Goal: Task Accomplishment & Management: Use online tool/utility

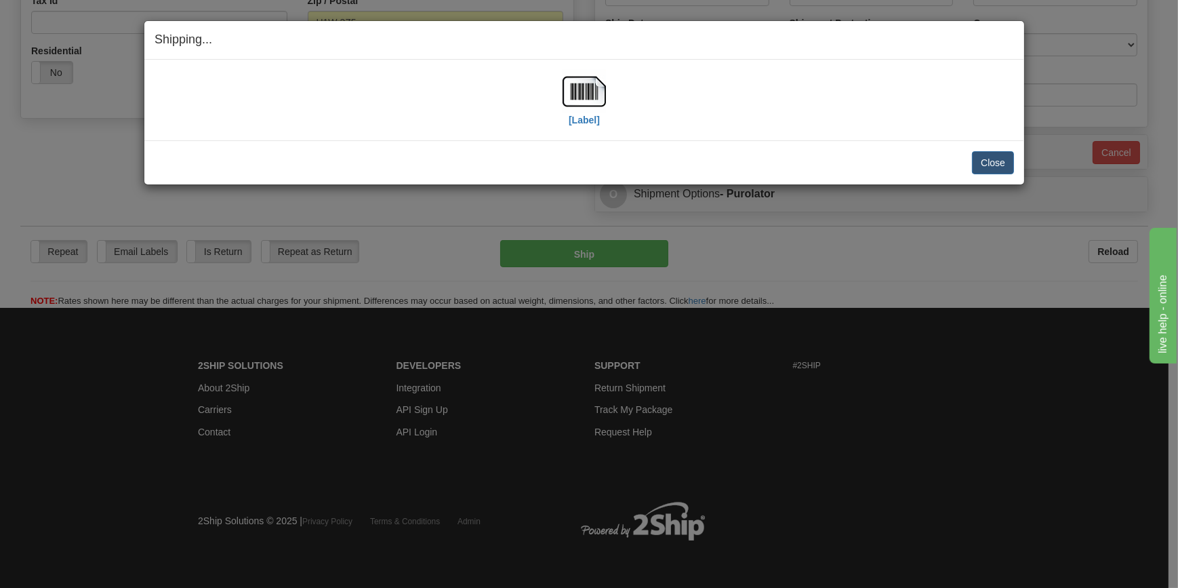
scroll to position [441, 0]
click at [989, 161] on button "Close" at bounding box center [993, 162] width 42 height 23
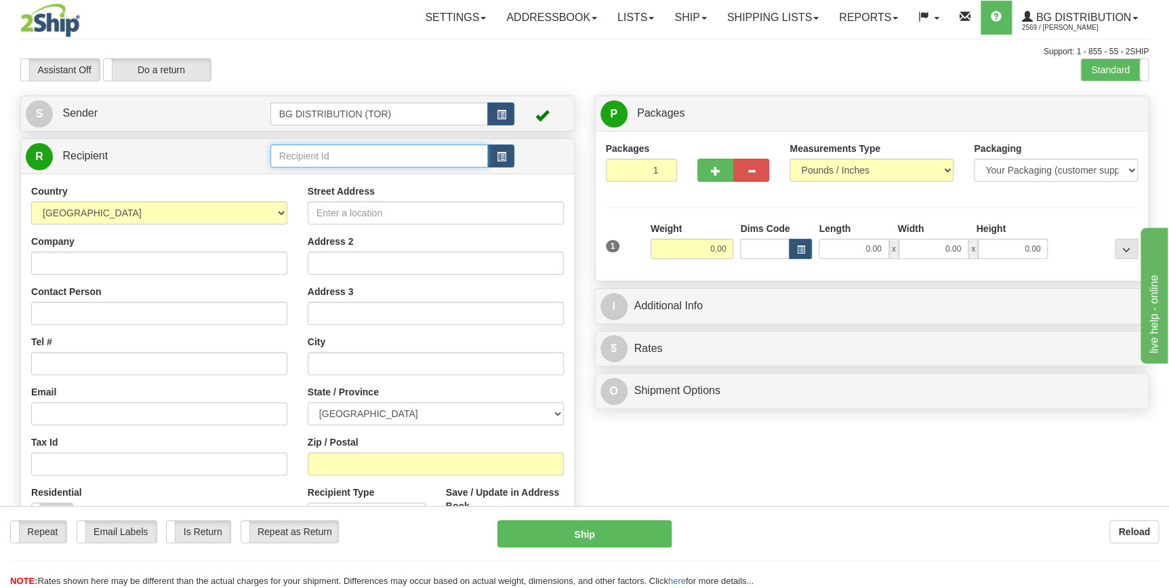
click at [400, 162] on input "text" at bounding box center [379, 155] width 218 height 23
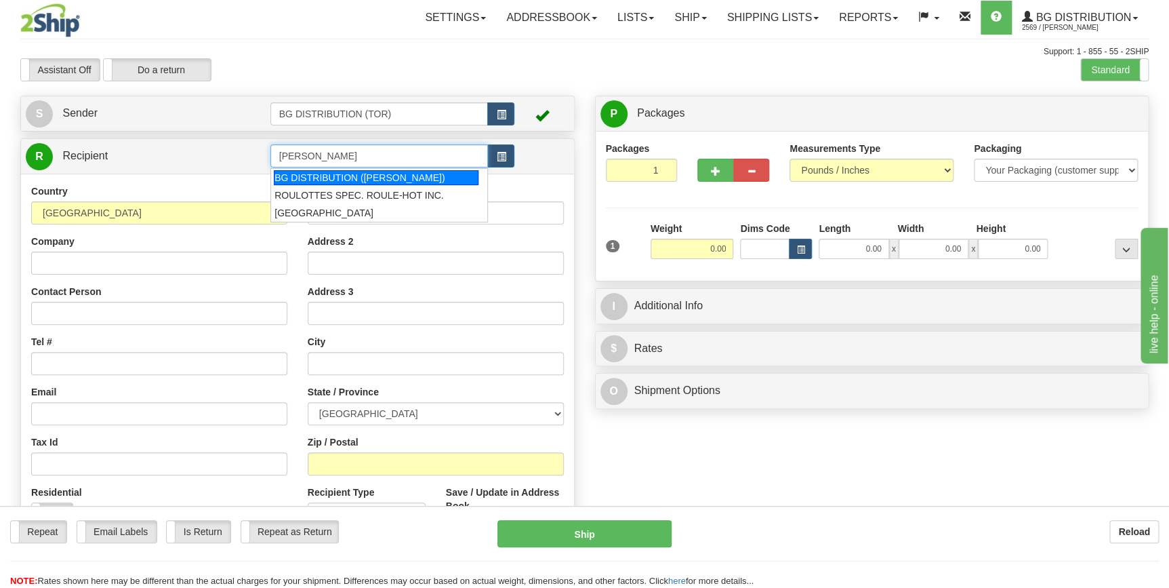
click at [390, 176] on div "BG DISTRIBUTION ([PERSON_NAME])" at bounding box center [376, 177] width 205 height 15
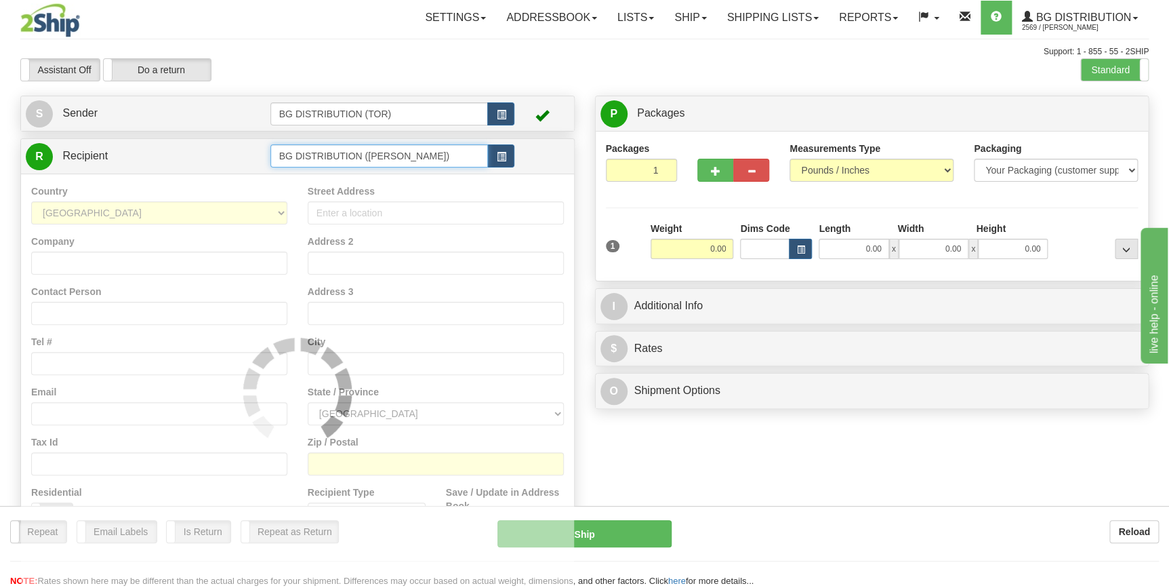
type input "BG DISTRIBUTION ([PERSON_NAME])"
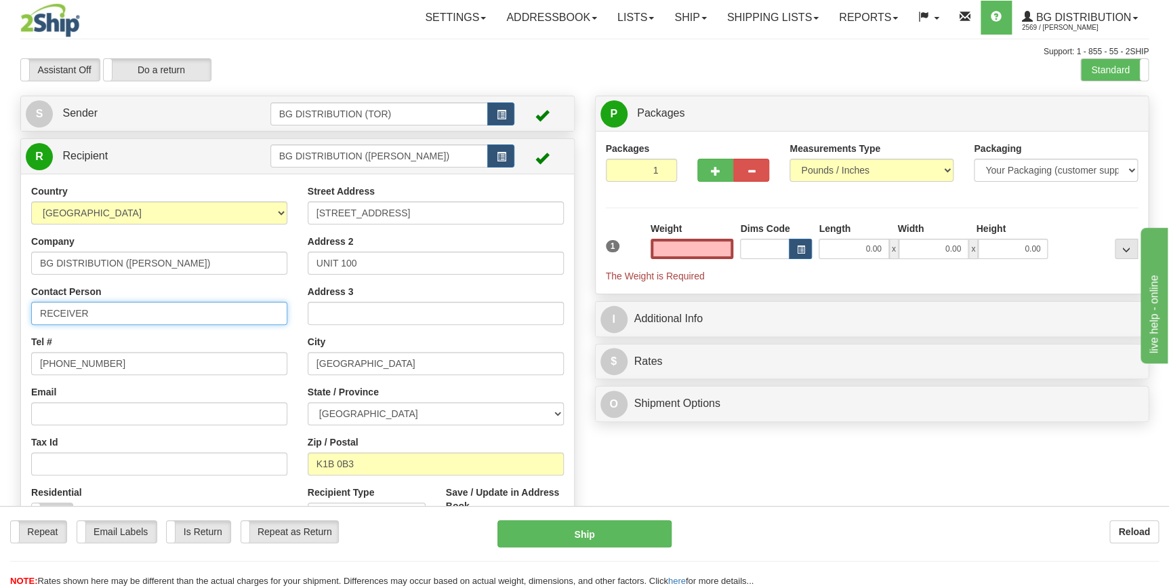
type input "0.00"
click at [127, 304] on input "RECEIVER" at bounding box center [159, 313] width 256 height 23
type input "a"
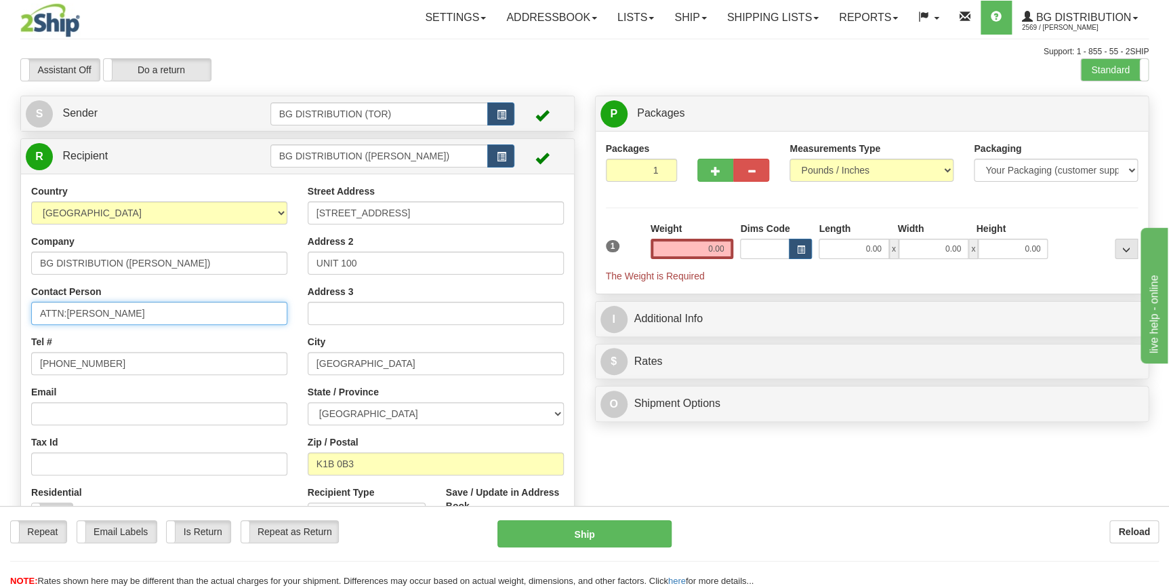
type input "ATTN:[PERSON_NAME]"
click at [706, 251] on input "0.00" at bounding box center [692, 249] width 83 height 20
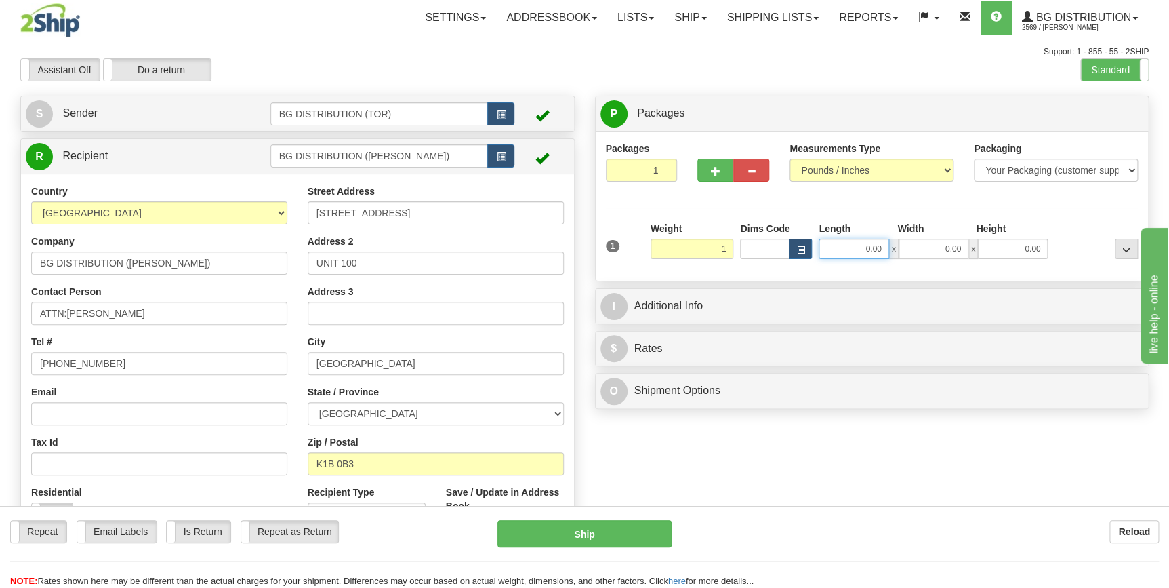
type input "1.00"
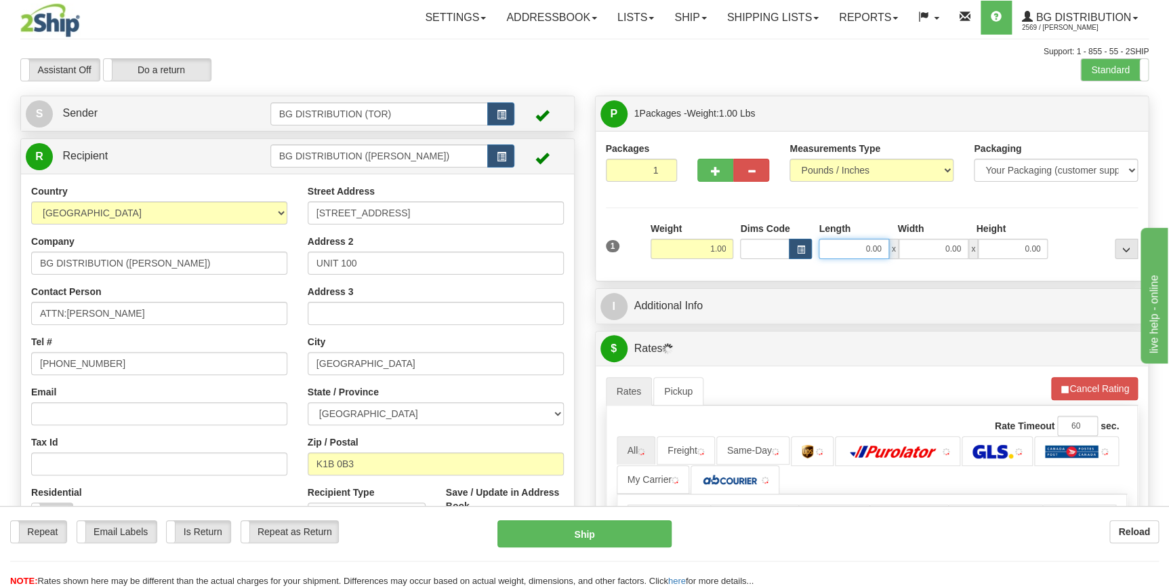
click at [850, 256] on input "0.00" at bounding box center [854, 249] width 70 height 20
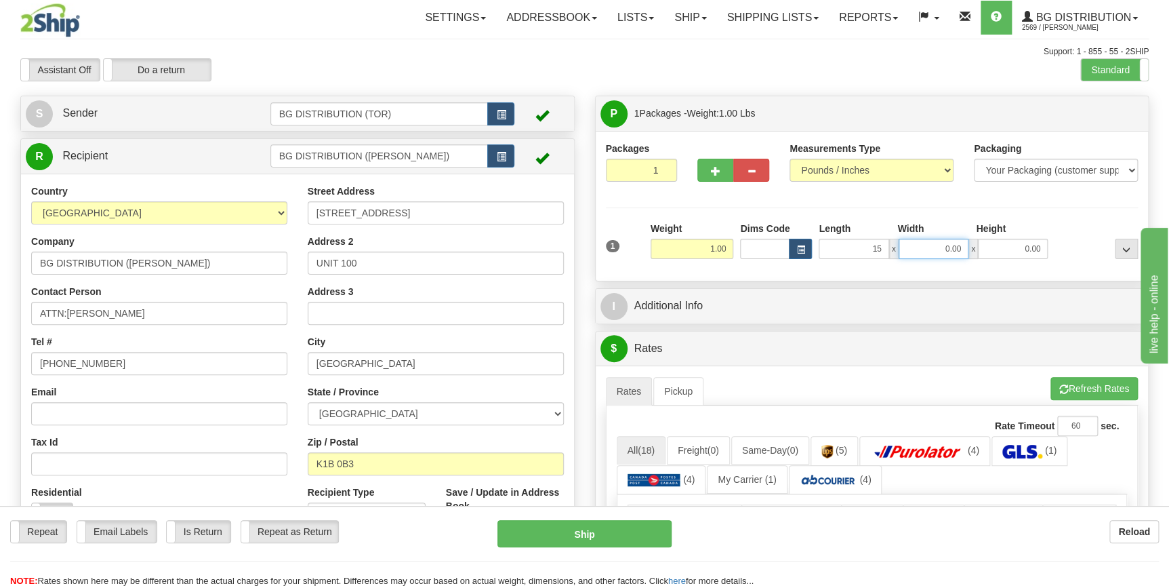
type input "15.00"
click at [913, 253] on input "0.00" at bounding box center [934, 249] width 70 height 20
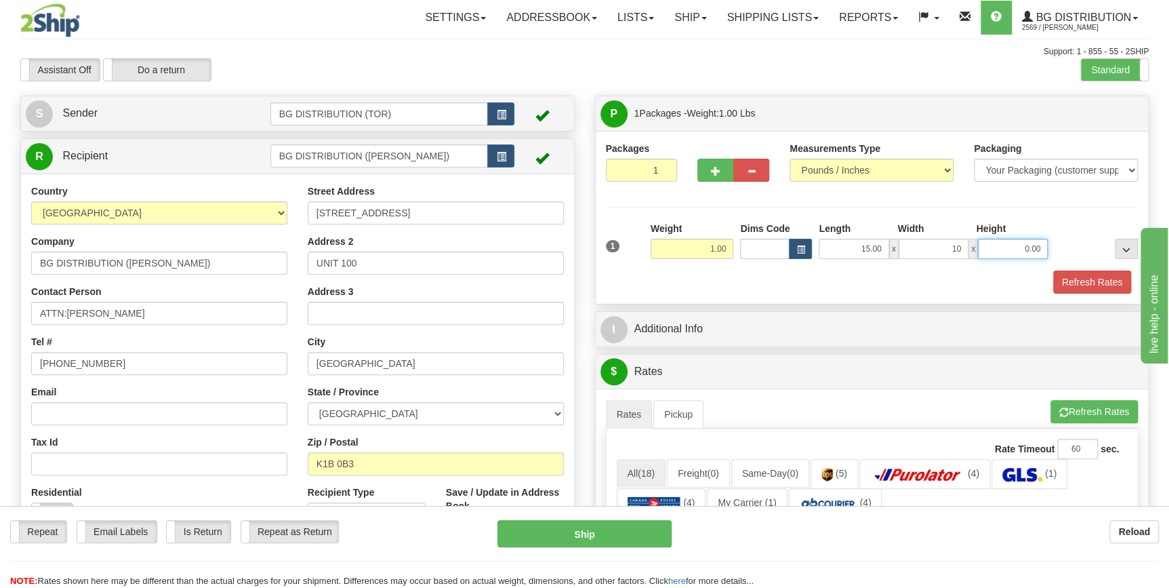
type input "10.00"
click at [1006, 256] on input "0.00" at bounding box center [1013, 249] width 70 height 20
type input "1.00"
click at [775, 291] on div "Refresh Rates" at bounding box center [872, 281] width 539 height 23
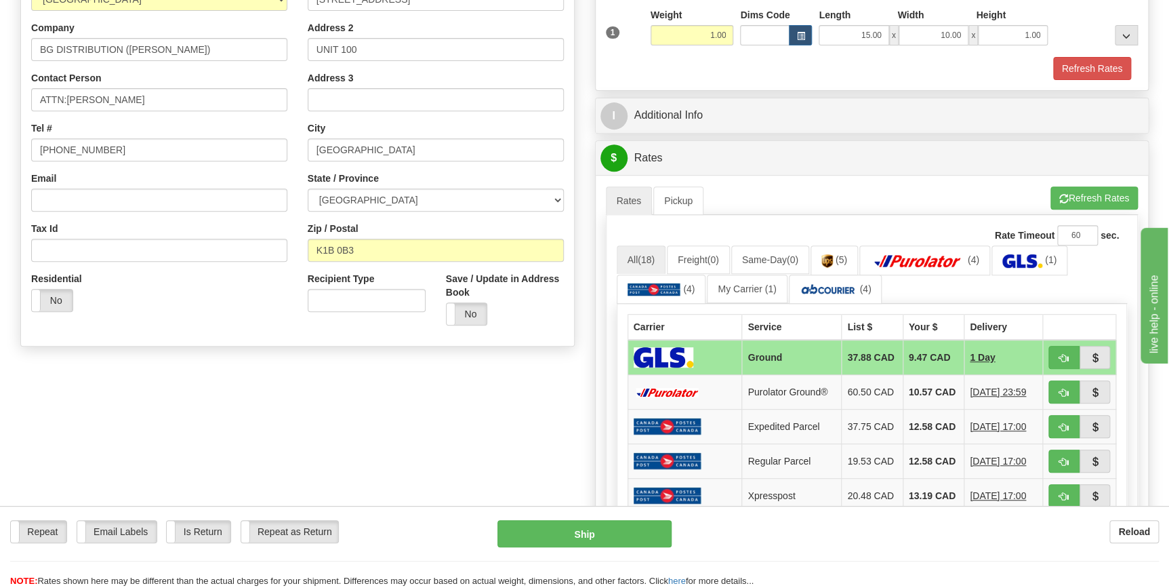
scroll to position [246, 0]
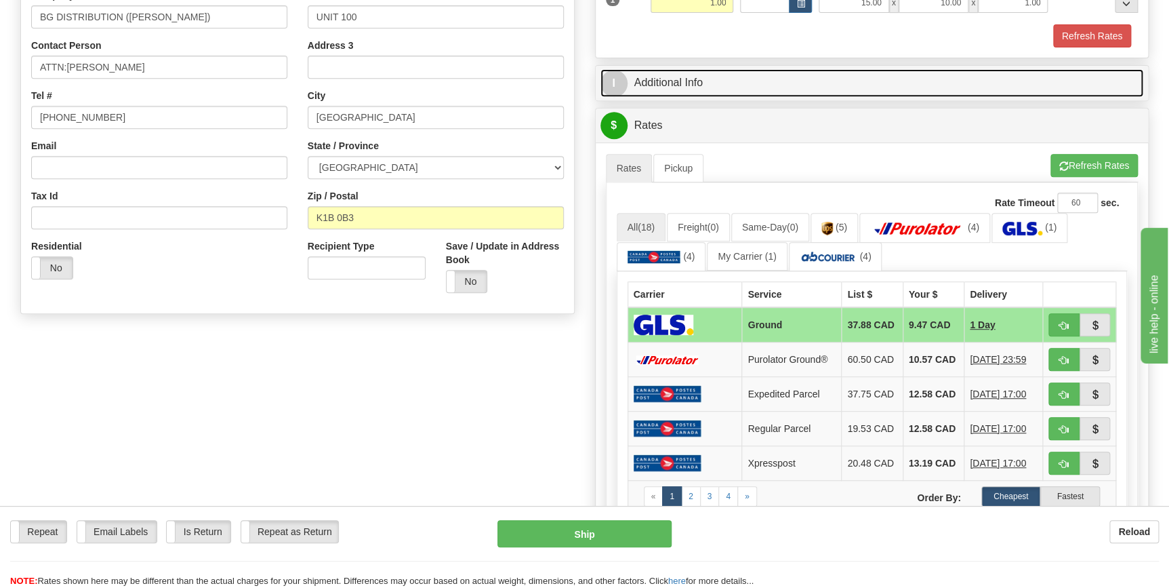
click at [706, 85] on link "I Additional Info" at bounding box center [872, 83] width 544 height 28
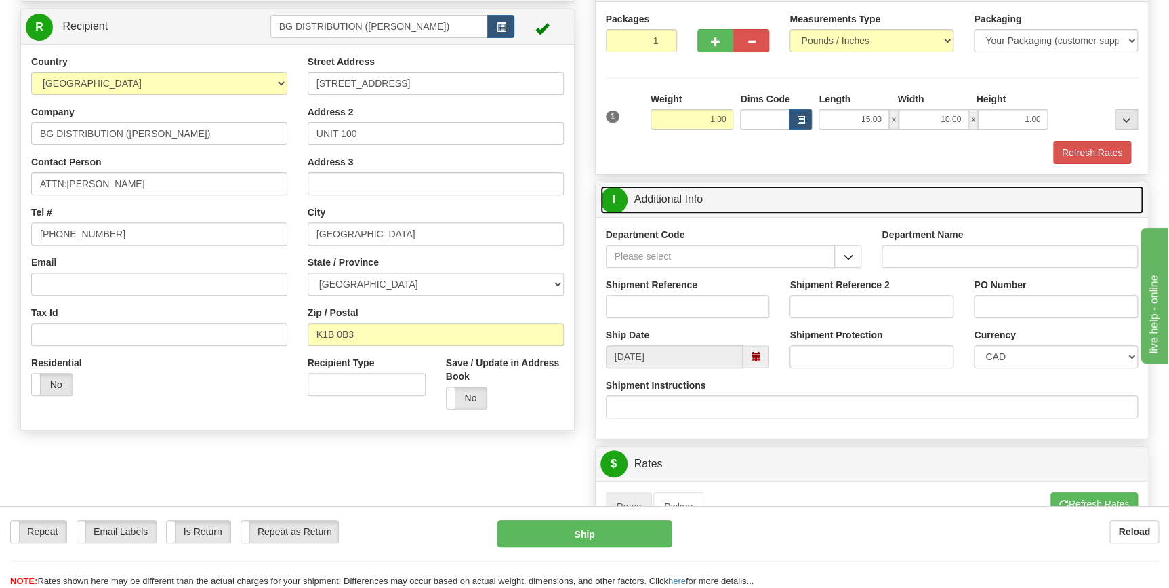
scroll to position [123, 0]
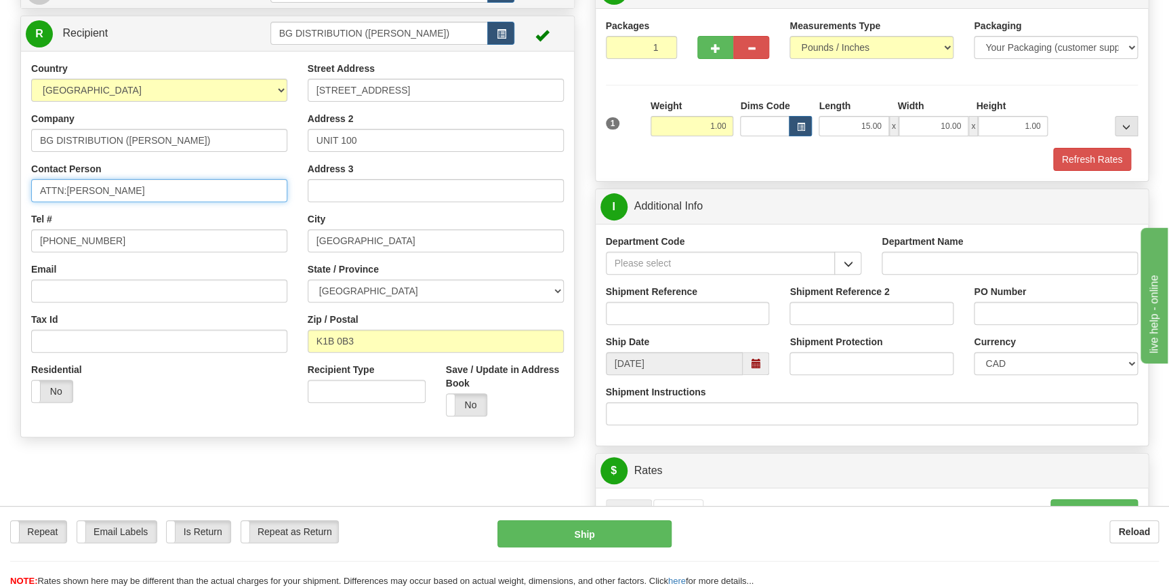
click at [116, 184] on input "ATTN:[PERSON_NAME]" at bounding box center [159, 190] width 256 height 23
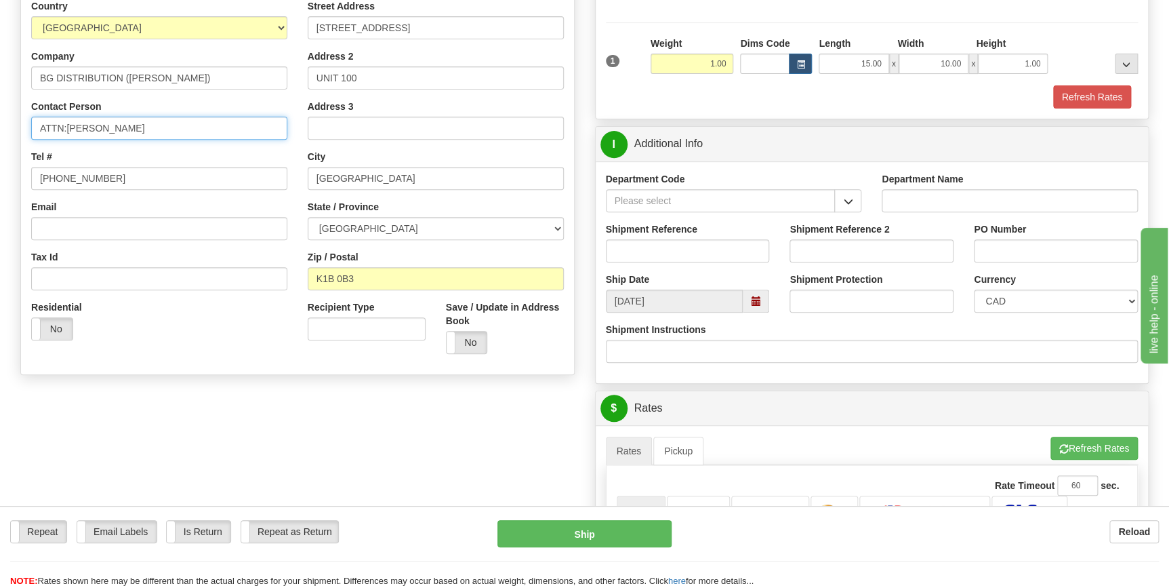
scroll to position [184, 0]
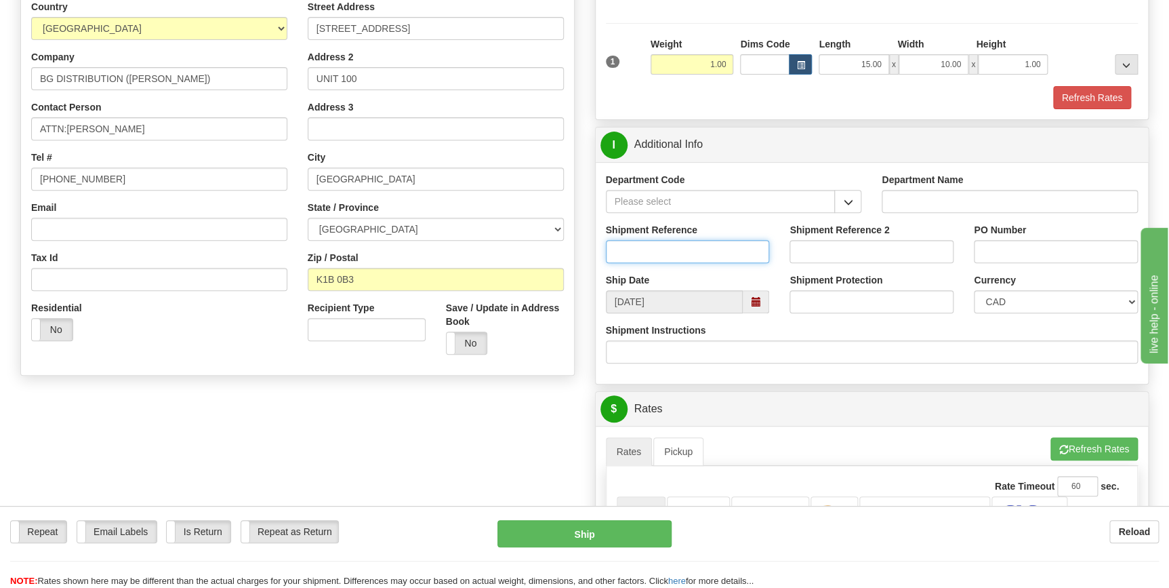
click at [668, 251] on input "Shipment Reference" at bounding box center [688, 251] width 164 height 23
paste input "ATTN:[PERSON_NAME]"
type input "ATTN:[PERSON_NAME]"
click at [1023, 257] on input "PO Number" at bounding box center [1056, 251] width 164 height 23
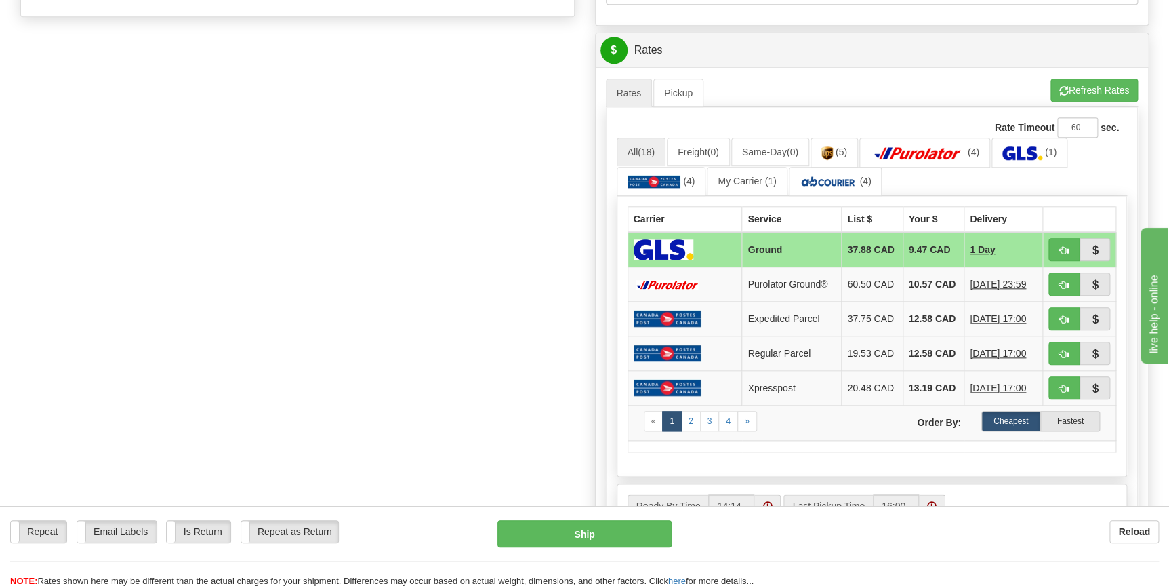
scroll to position [554, 0]
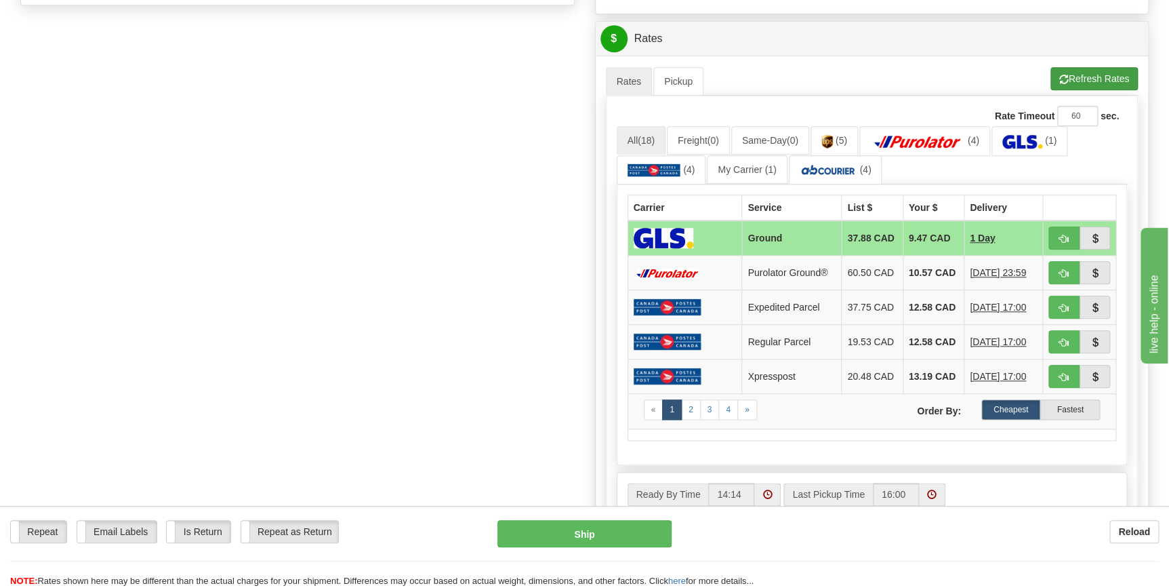
type input "0"
click at [1080, 82] on button "Refresh Rates" at bounding box center [1094, 78] width 87 height 23
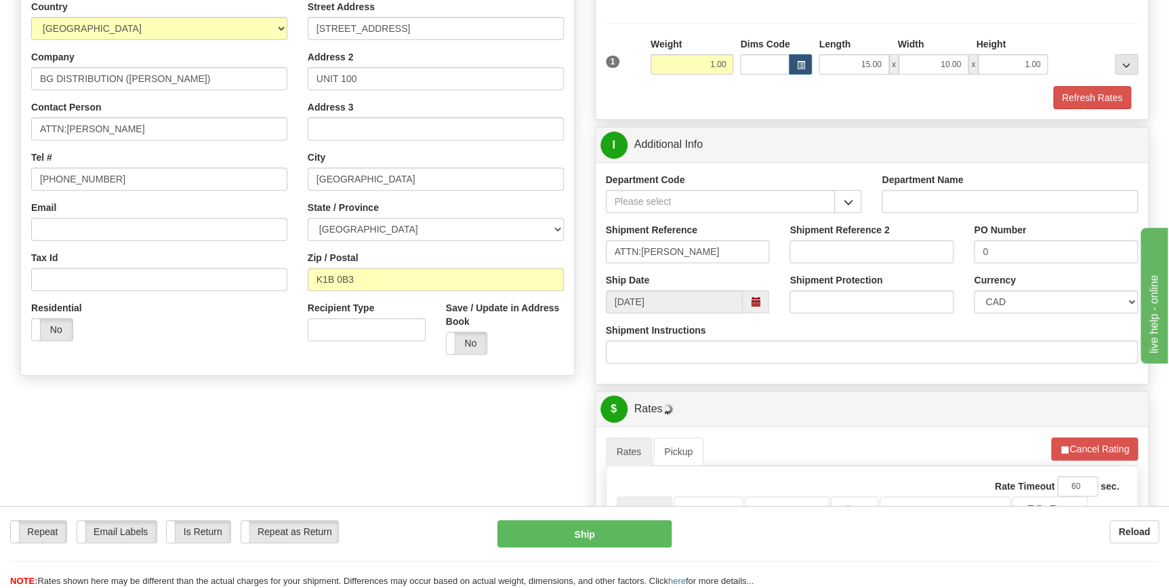
scroll to position [678, 0]
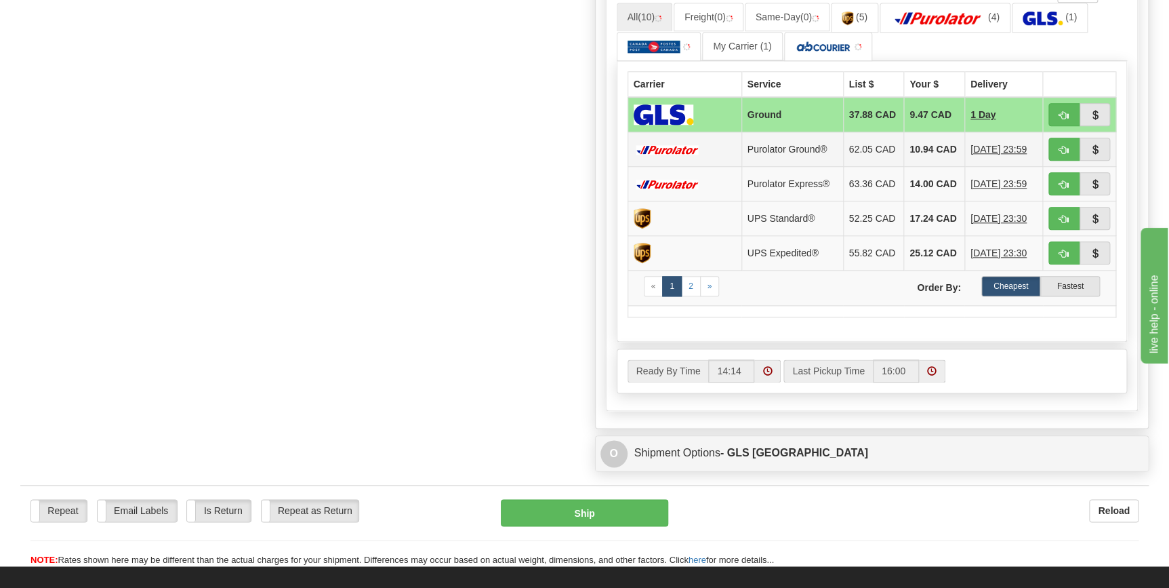
click at [889, 157] on td "62.05 CAD" at bounding box center [873, 149] width 61 height 35
click at [906, 152] on td "10.94 CAD" at bounding box center [933, 149] width 61 height 35
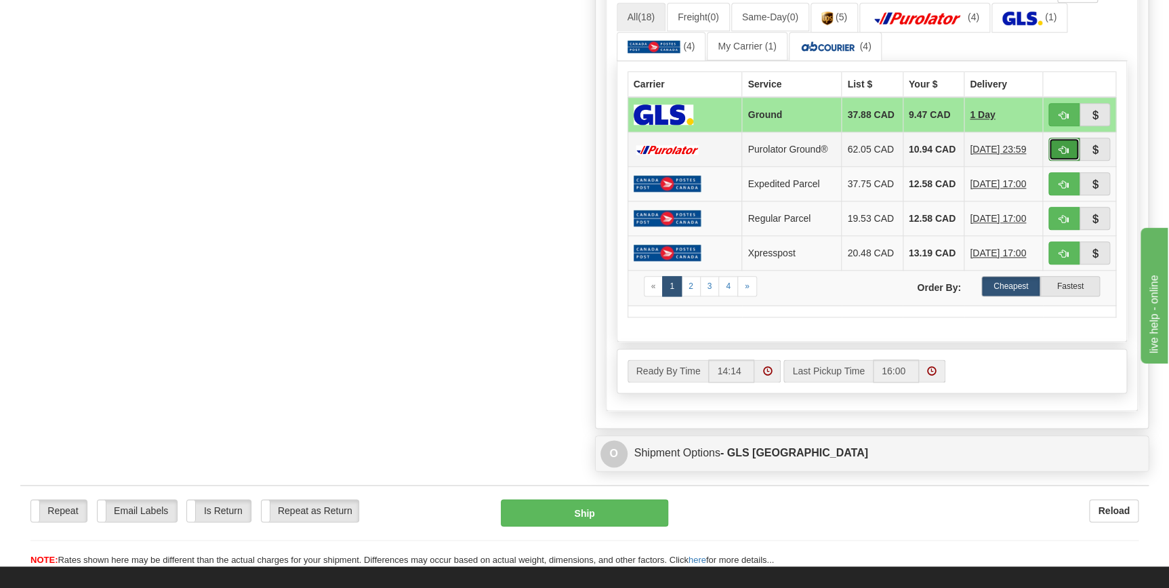
click at [1063, 152] on span "button" at bounding box center [1063, 150] width 9 height 9
type input "260"
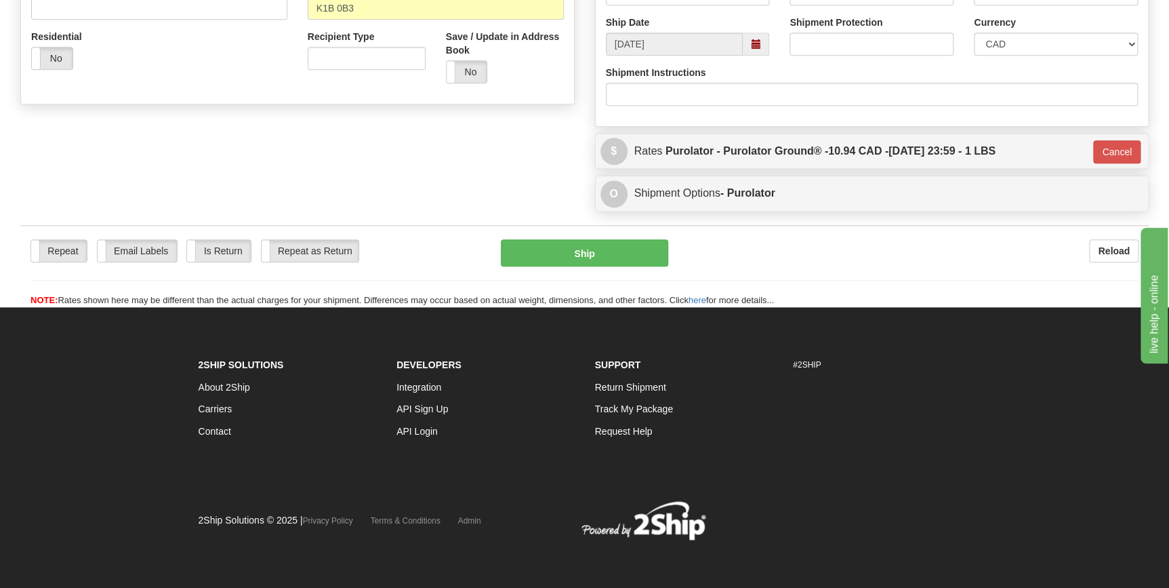
scroll to position [455, 0]
click at [617, 243] on button "Ship" at bounding box center [584, 253] width 167 height 27
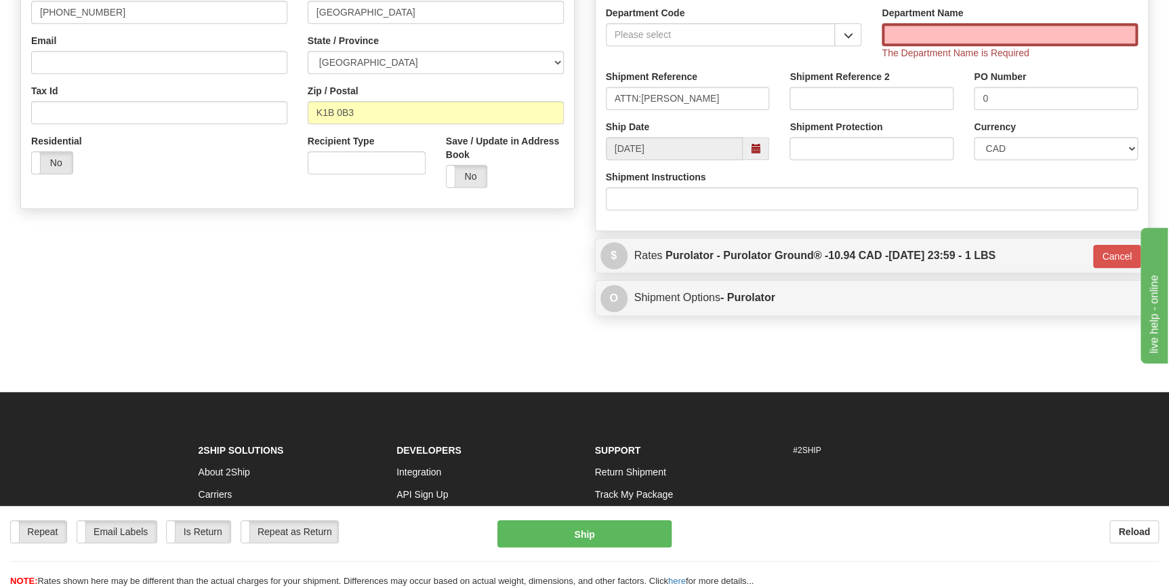
scroll to position [85, 0]
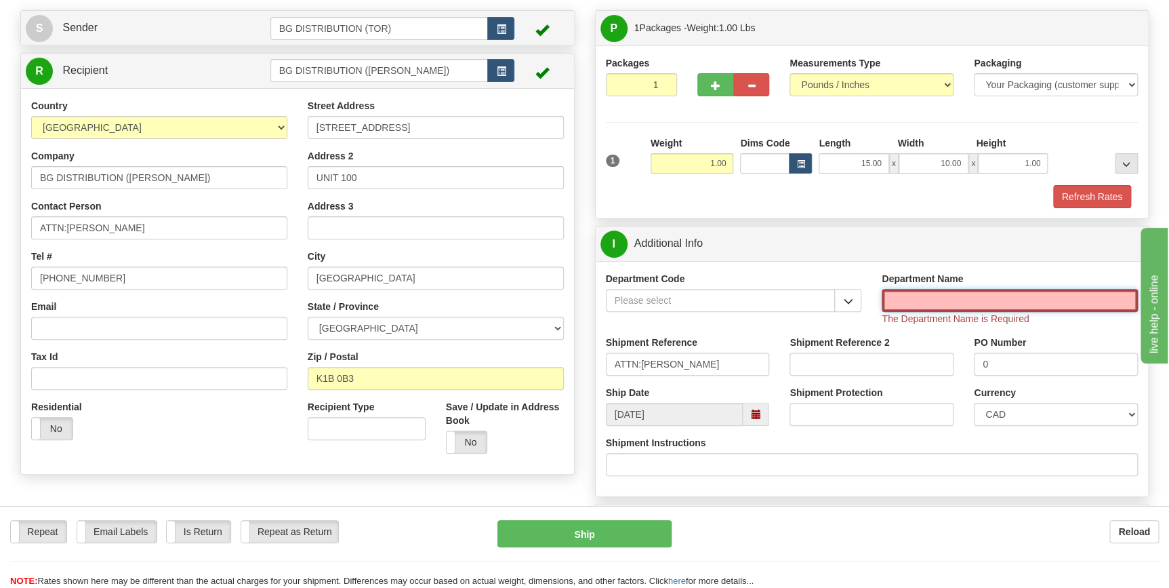
click at [901, 298] on input "Department Name" at bounding box center [1010, 300] width 256 height 23
click at [852, 297] on span "button" at bounding box center [847, 301] width 9 height 9
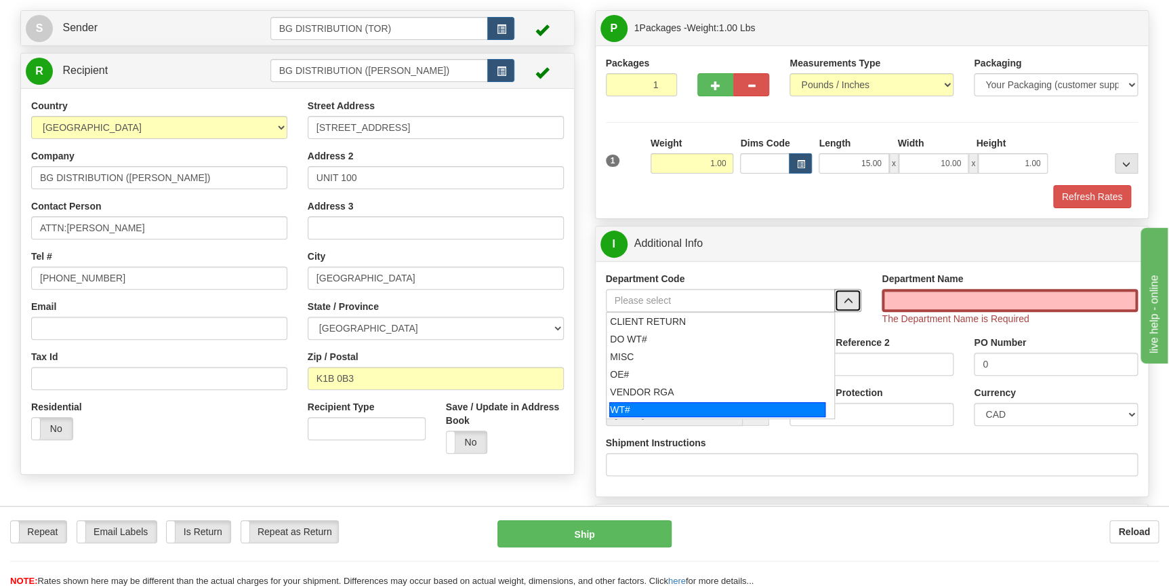
click at [627, 404] on div "WT#" at bounding box center [717, 409] width 216 height 15
type input "WT#"
type input "WAREHOUSE TRANSFERS"
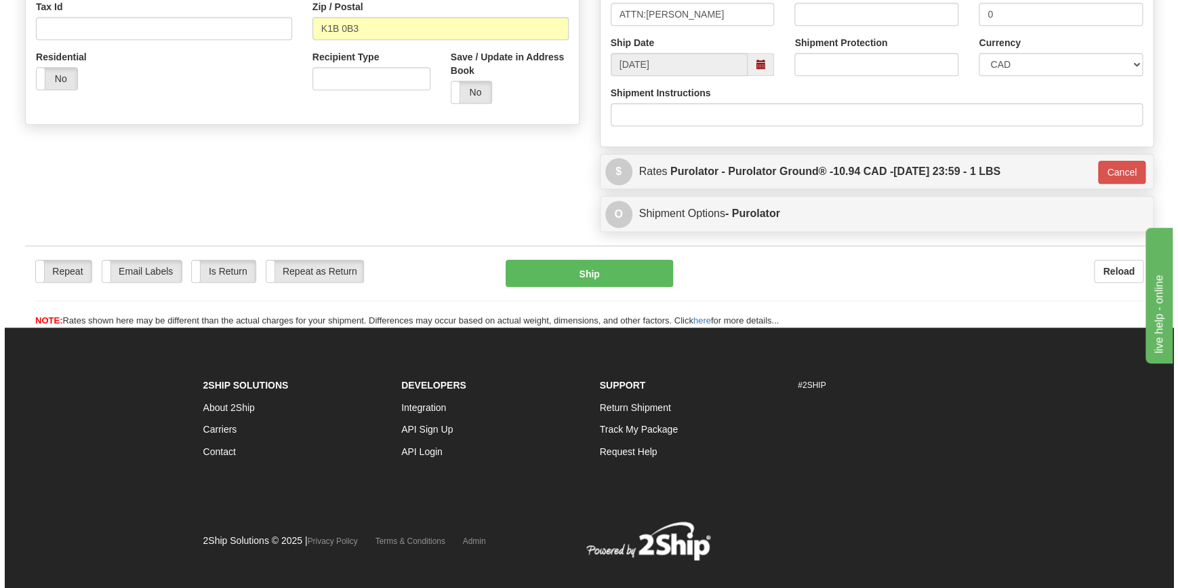
scroll to position [436, 0]
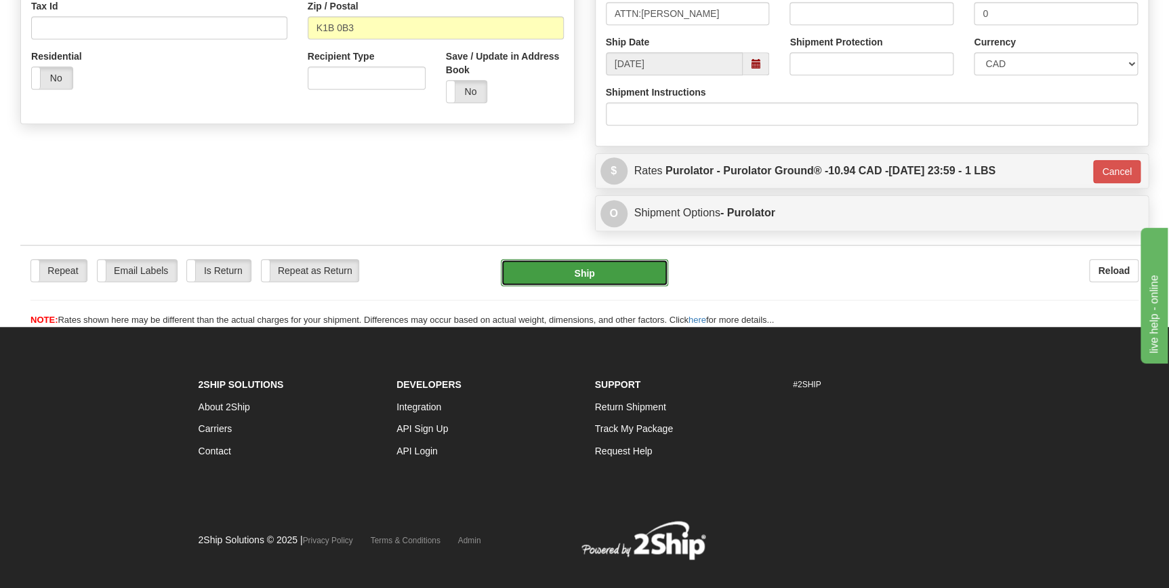
click at [626, 285] on button "Ship" at bounding box center [584, 272] width 167 height 27
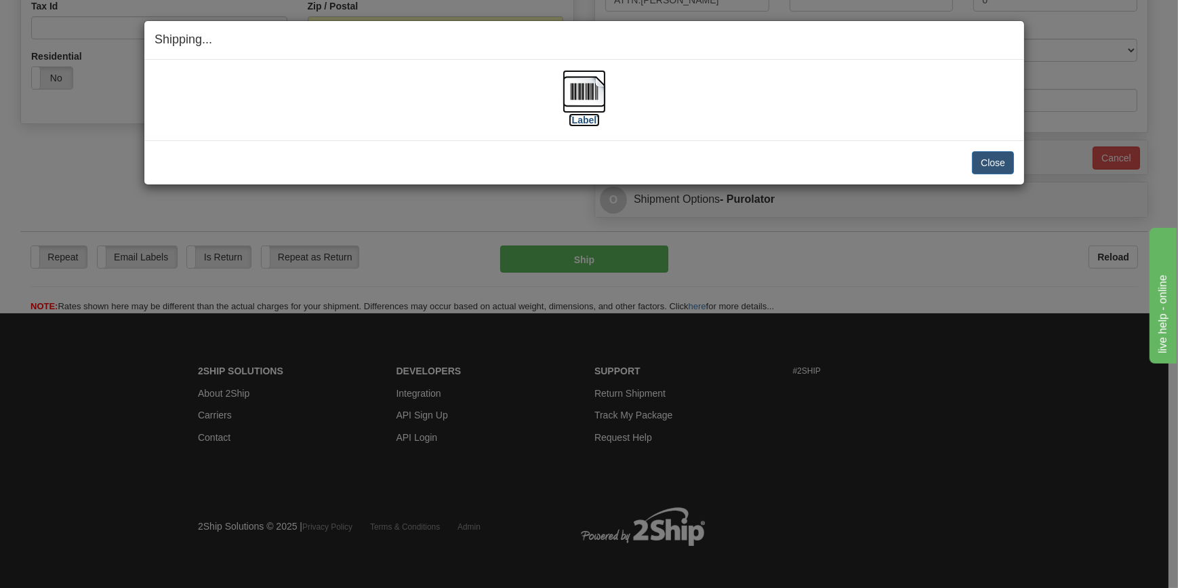
click at [589, 98] on img at bounding box center [584, 91] width 43 height 43
click at [986, 166] on button "Close" at bounding box center [993, 162] width 42 height 23
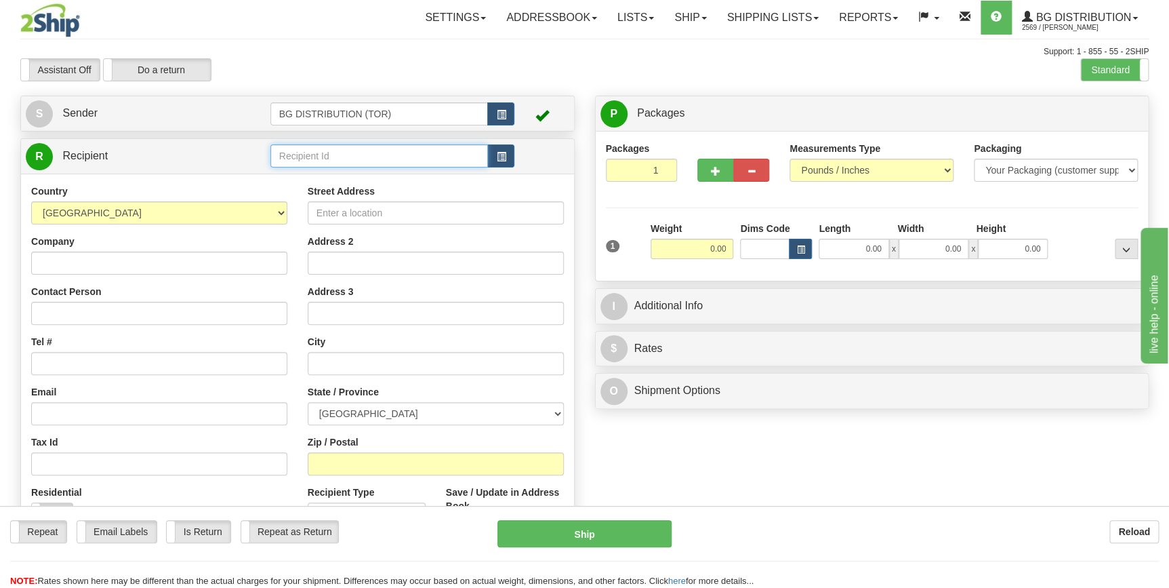
click at [439, 150] on input "text" at bounding box center [379, 155] width 218 height 23
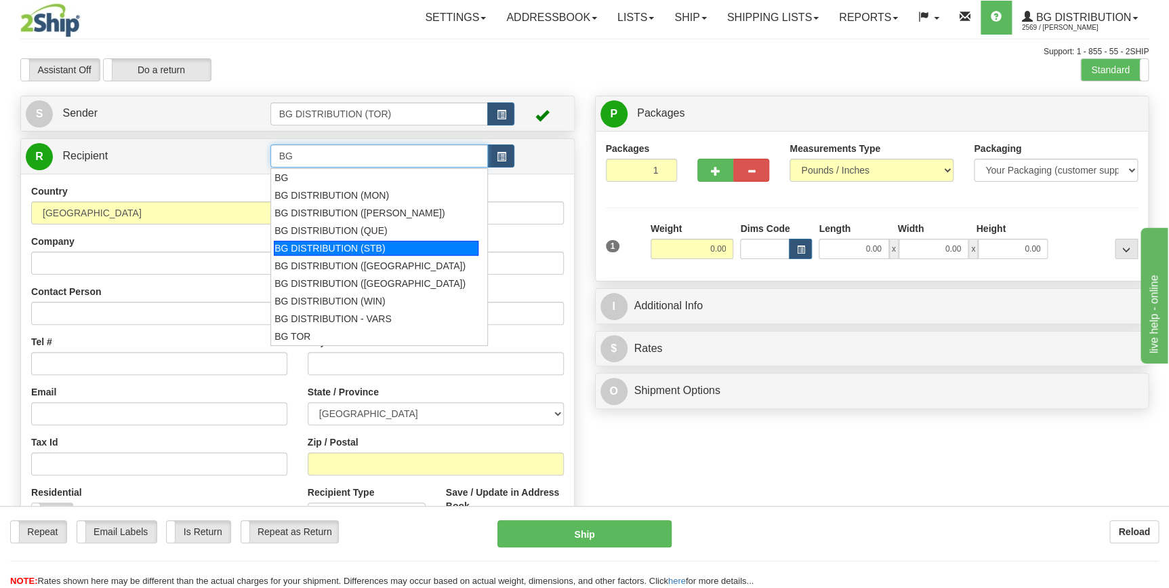
click at [385, 246] on div "BG DISTRIBUTION (STB)" at bounding box center [376, 248] width 205 height 15
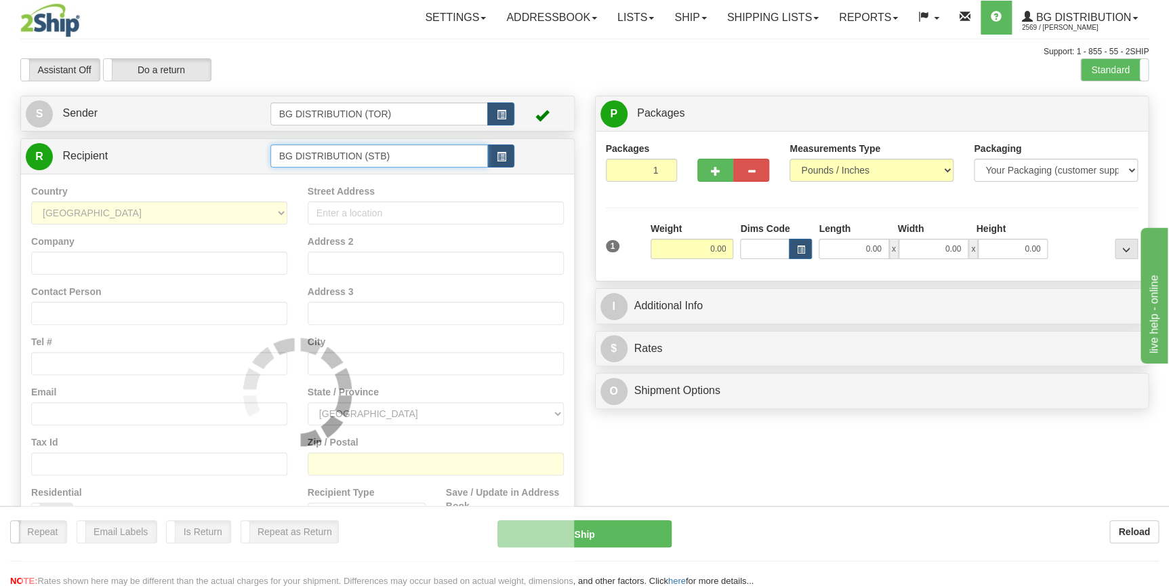
type input "BG DISTRIBUTION (STB)"
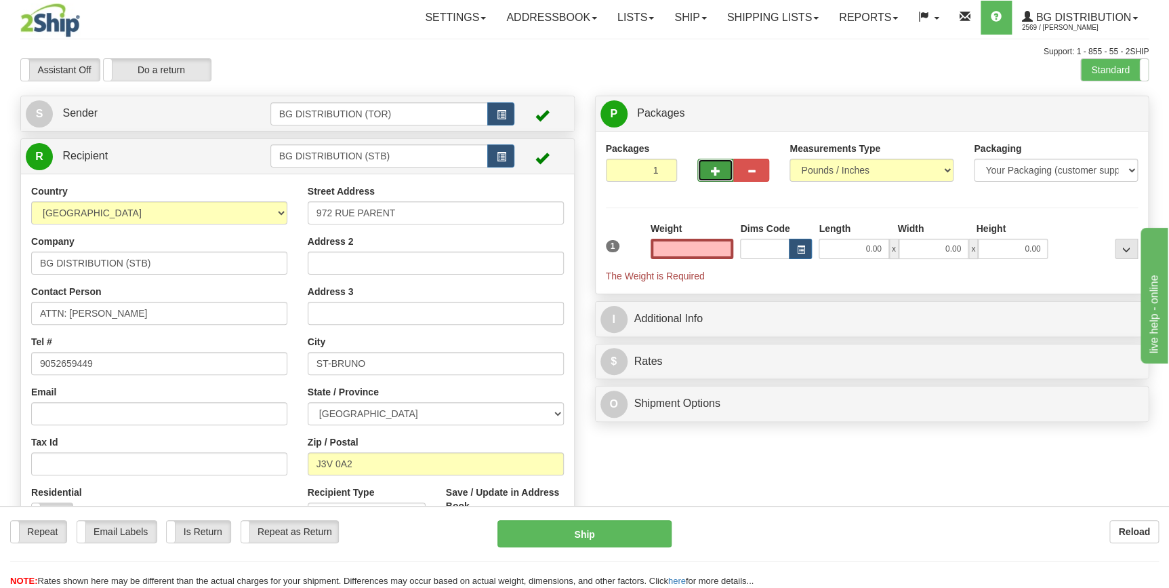
type input "0.00"
click at [725, 169] on button "button" at bounding box center [715, 170] width 36 height 23
click at [721, 169] on button "button" at bounding box center [715, 170] width 36 height 23
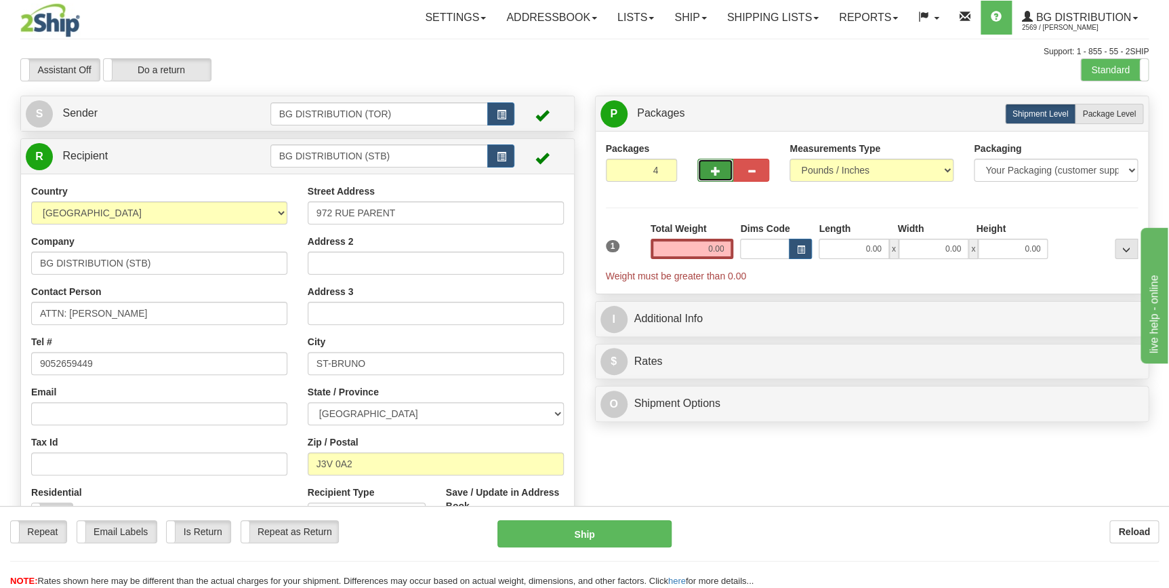
type input "5"
click at [1074, 172] on select "Your Packaging (customer supplied) Envelope (carrier supplied) Pack (carrier su…" at bounding box center [1056, 170] width 164 height 23
click at [649, 167] on input "5" at bounding box center [642, 170] width 72 height 23
click at [1116, 114] on span "Package Level" at bounding box center [1109, 113] width 54 height 9
radio input "true"
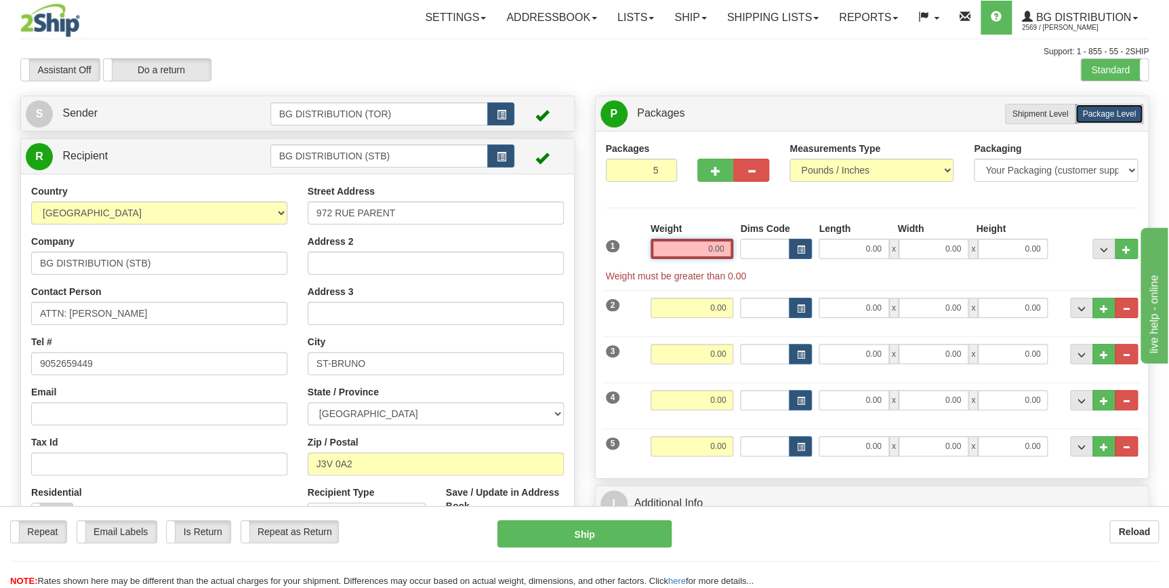
click at [691, 250] on input "0.00" at bounding box center [692, 249] width 83 height 20
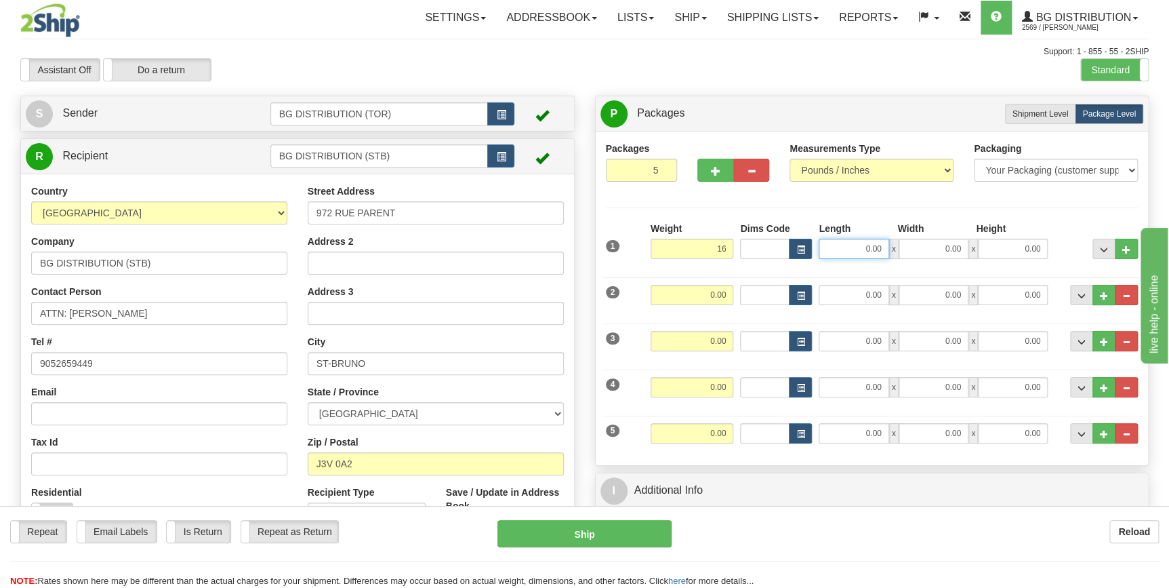
click at [834, 249] on input "0.00" at bounding box center [854, 249] width 70 height 20
type input "16.00"
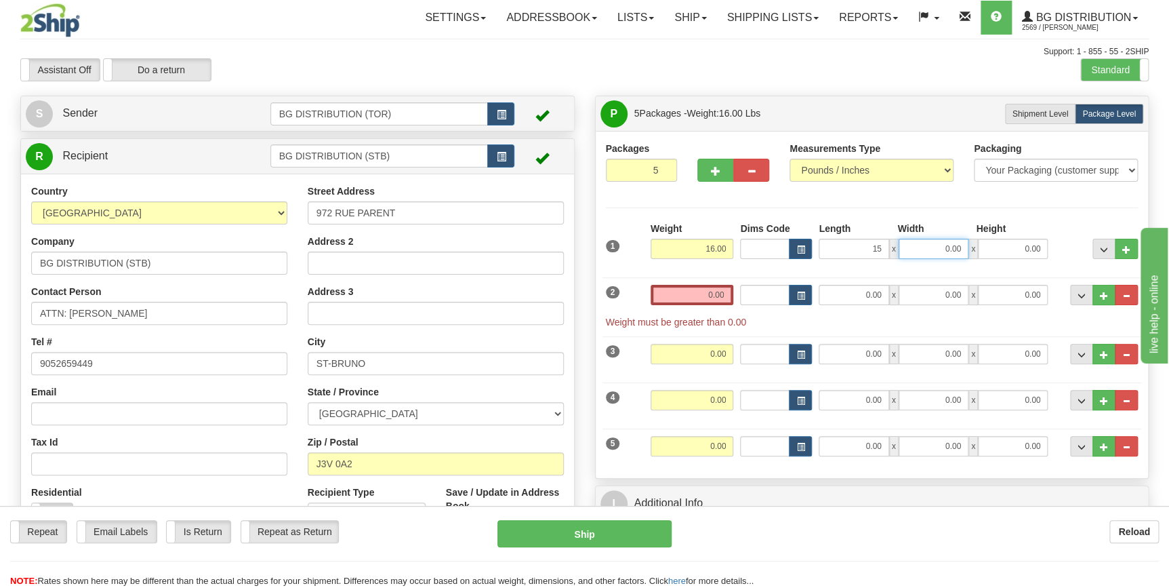
click at [931, 256] on input "0.00" at bounding box center [934, 249] width 70 height 20
type input "15.00"
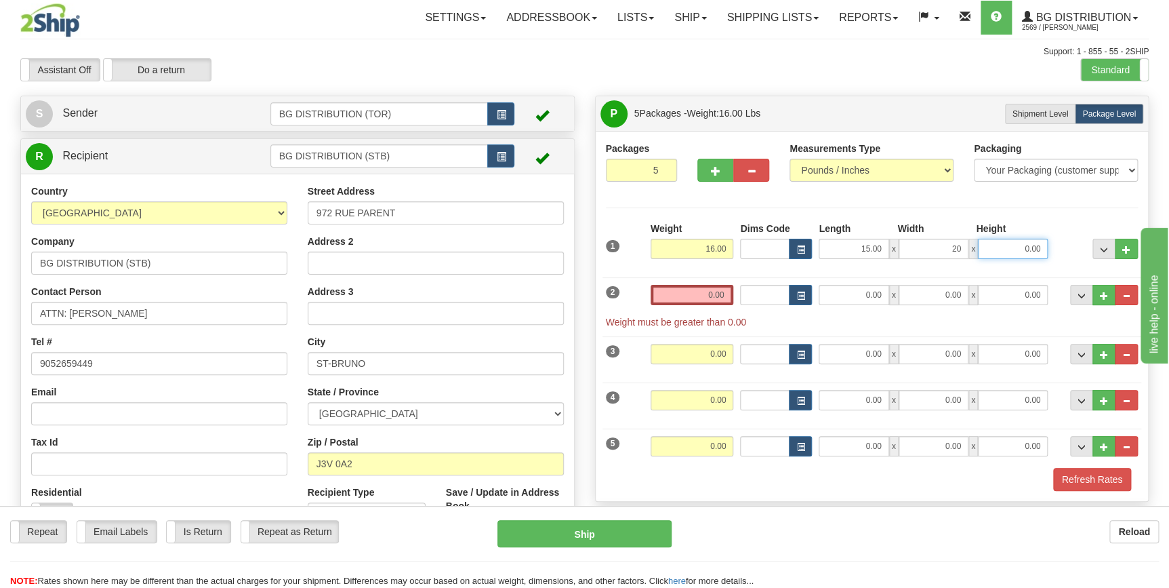
type input "20.00"
click at [1010, 247] on input "0.00" at bounding box center [1013, 249] width 70 height 20
type input "9.00"
click at [697, 291] on input "0.00" at bounding box center [692, 295] width 83 height 20
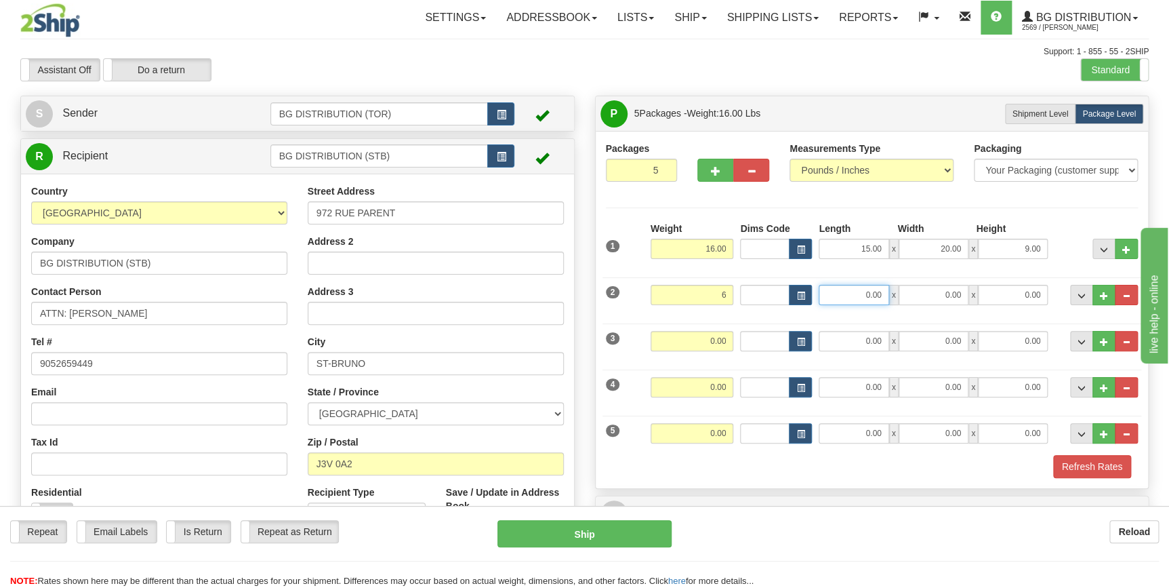
click at [834, 298] on input "0.00" at bounding box center [854, 295] width 70 height 20
type input "6.00"
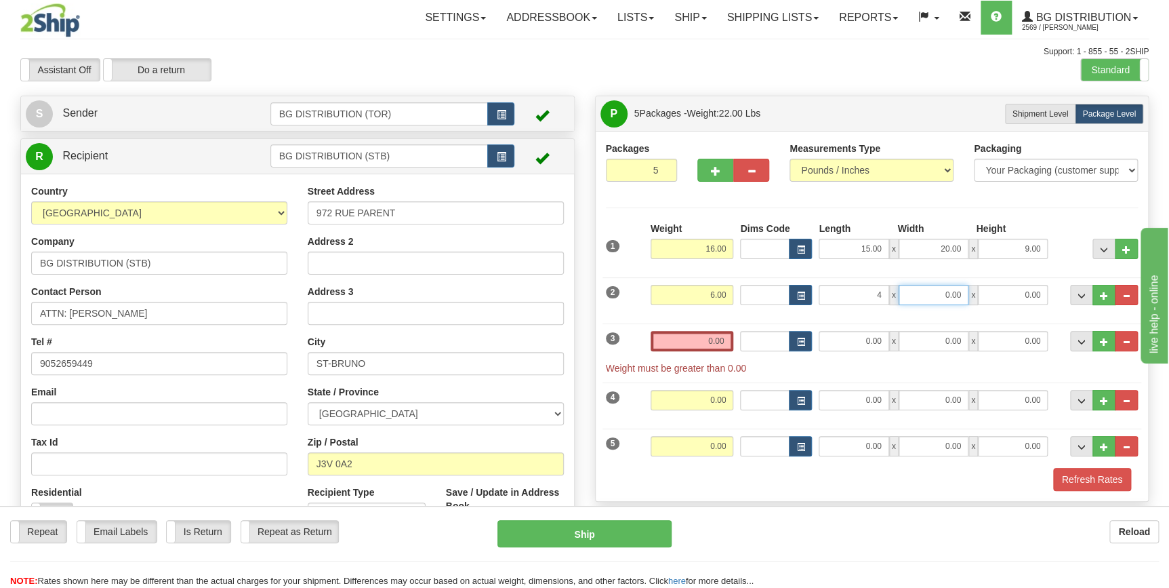
type input "4.00"
click at [938, 291] on input "0.00" at bounding box center [934, 295] width 70 height 20
type input "36.00"
click at [1023, 300] on input "0.00" at bounding box center [1013, 295] width 70 height 20
type input "6.00"
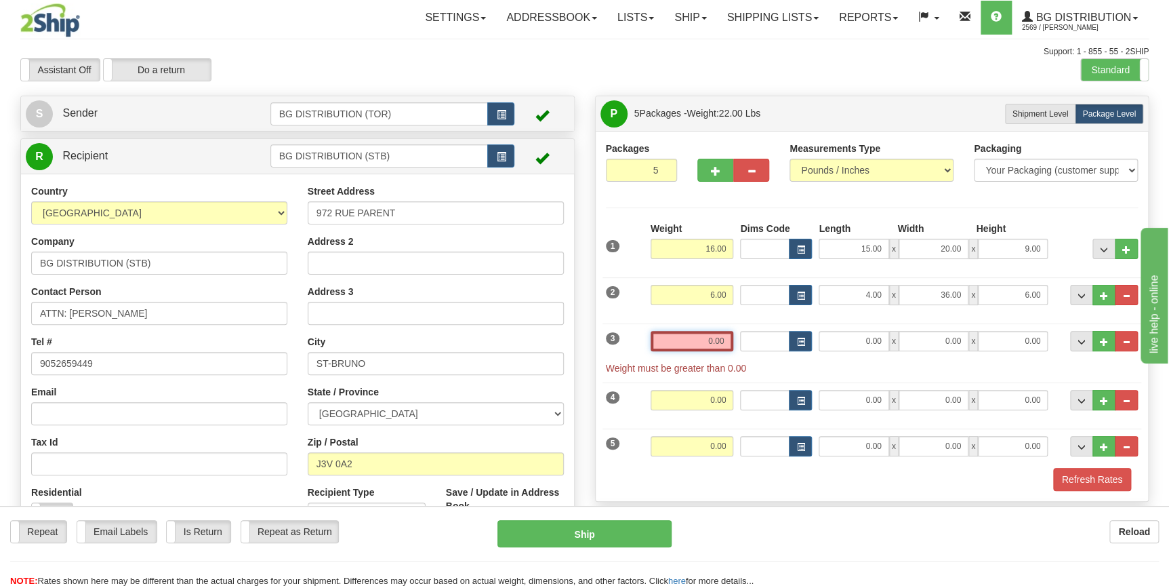
click at [704, 344] on input "0.00" at bounding box center [692, 341] width 83 height 20
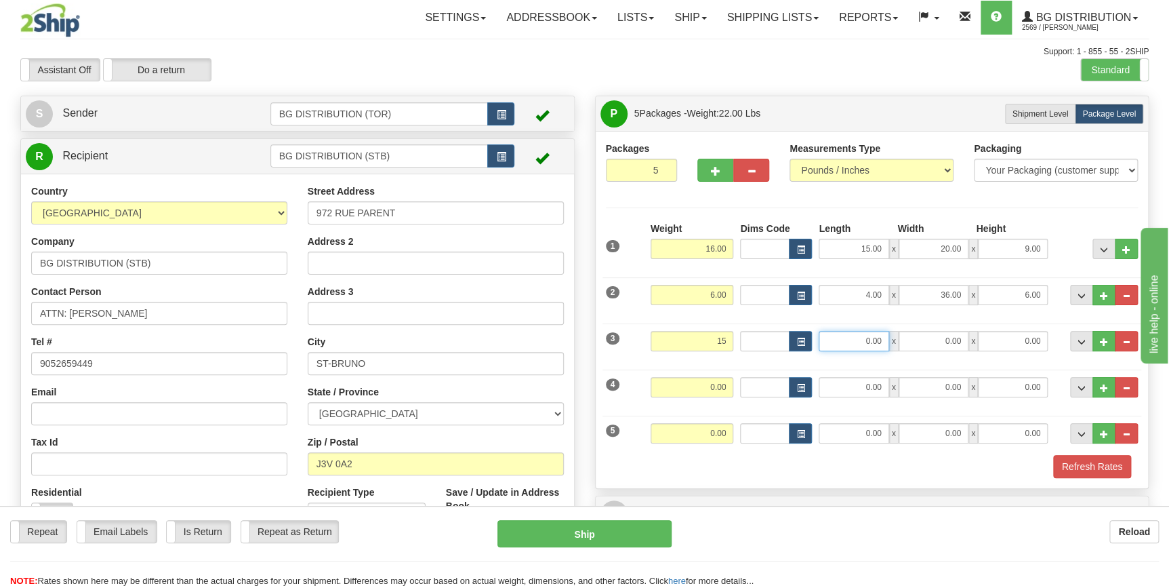
click at [854, 340] on input "0.00" at bounding box center [854, 341] width 70 height 20
type input "15.00"
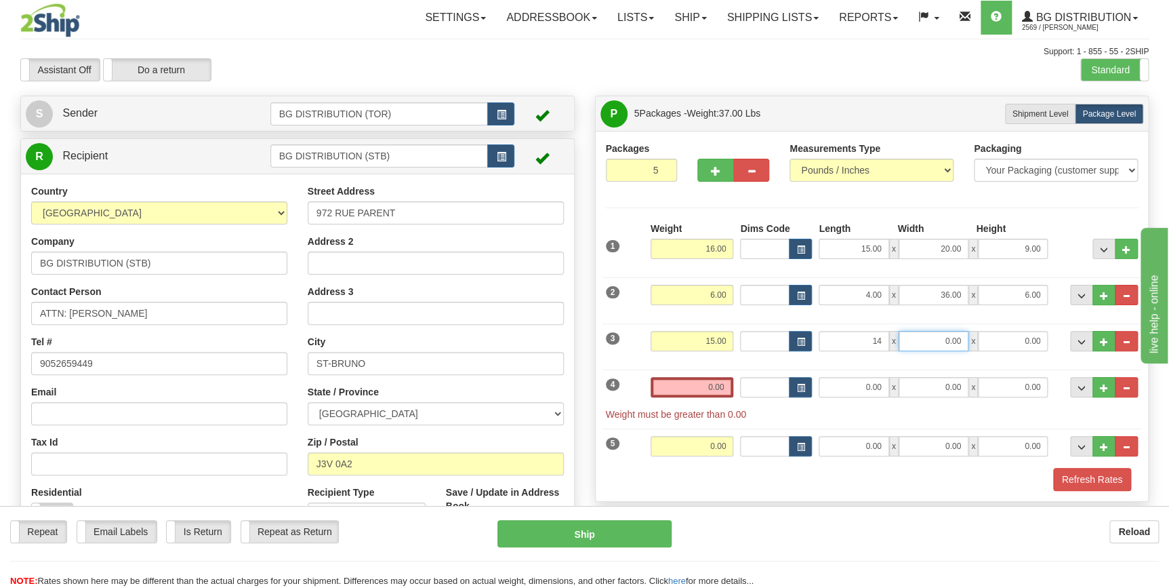
type input "14.00"
click at [950, 342] on input "0.00" at bounding box center [934, 341] width 70 height 20
type input "17.00"
click at [1018, 344] on input "0.00" at bounding box center [1013, 341] width 70 height 20
type input "8.00"
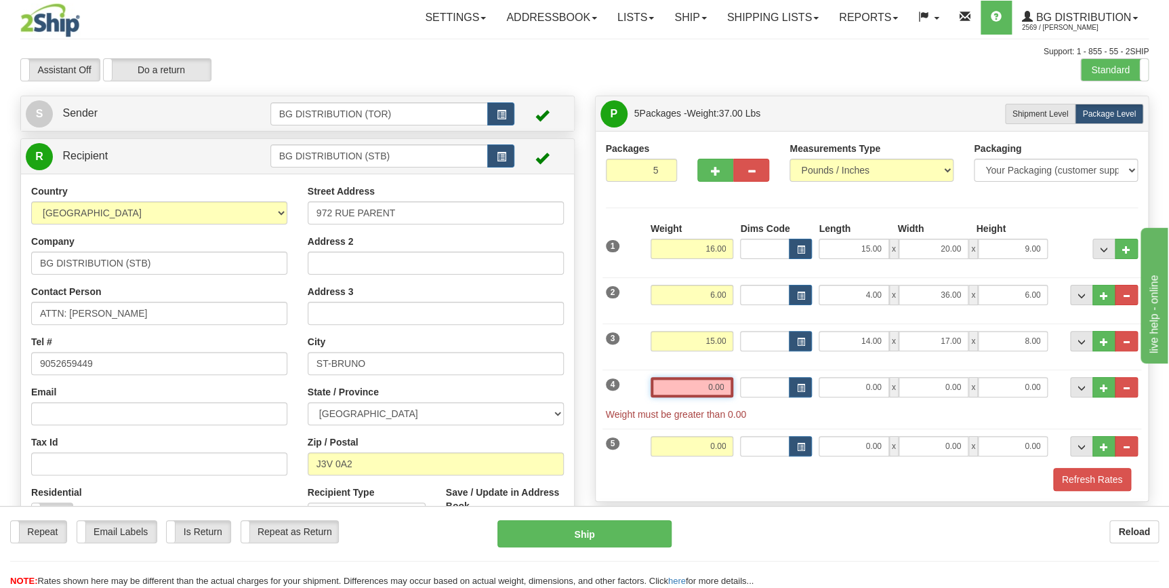
click at [698, 388] on input "0.00" at bounding box center [692, 387] width 83 height 20
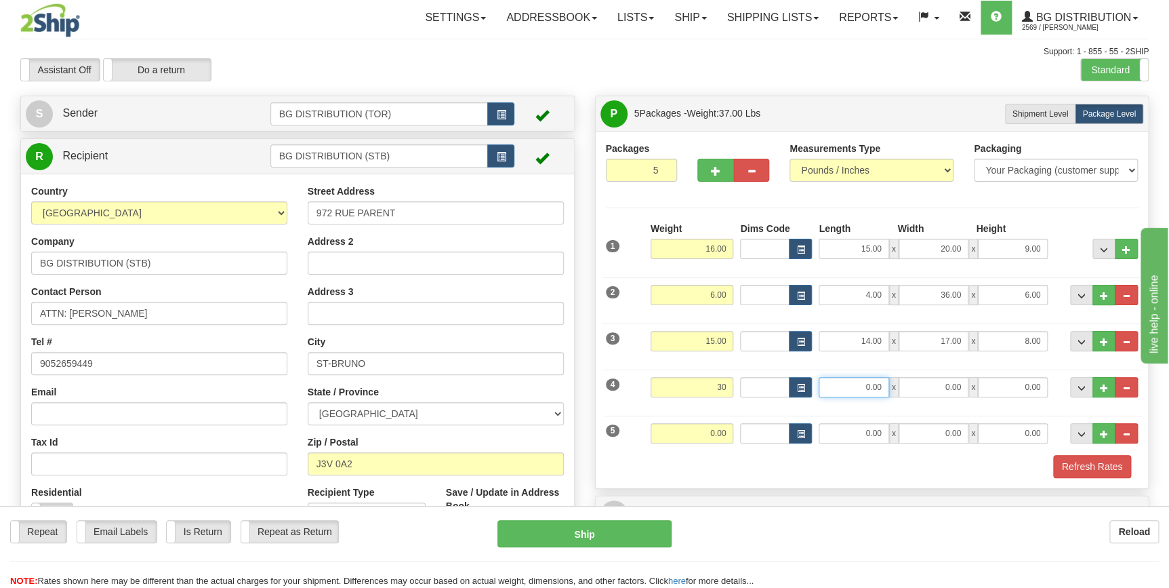
click at [825, 383] on input "0.00" at bounding box center [854, 387] width 70 height 20
type input "30.00"
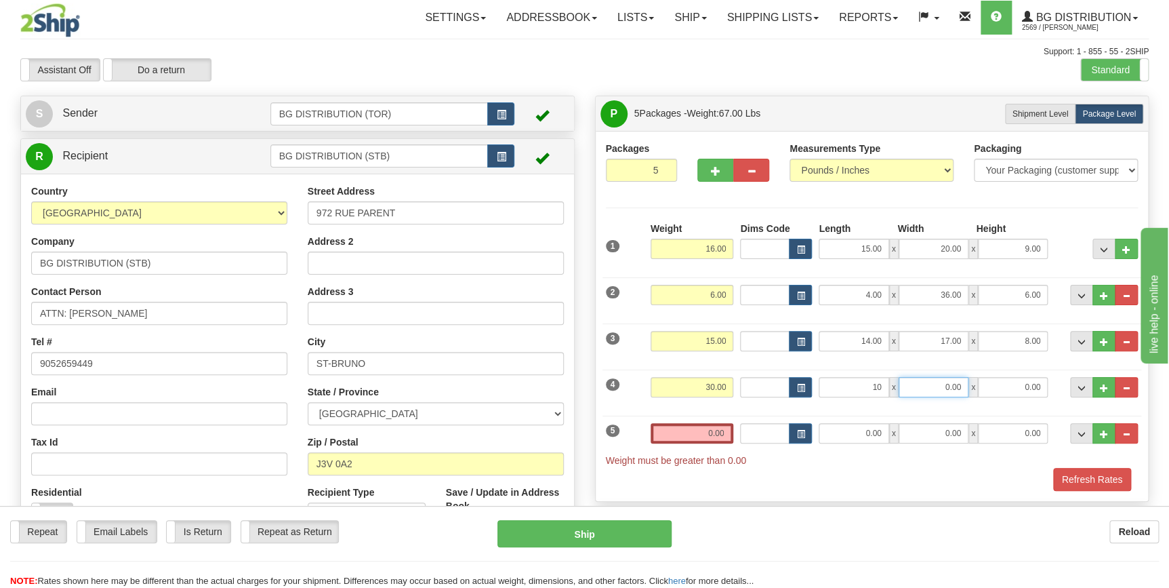
type input "10.00"
click at [929, 384] on input "0.00" at bounding box center [934, 387] width 70 height 20
type input "44.00"
click at [1025, 389] on input "0.00" at bounding box center [1013, 387] width 70 height 20
type input "12.00"
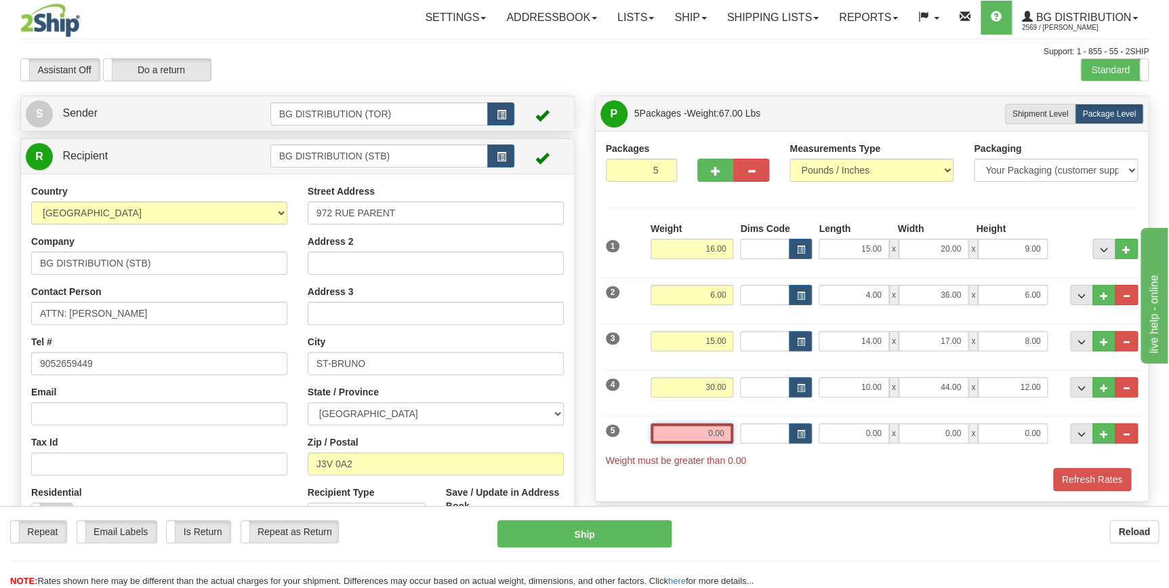
click at [701, 436] on input "0.00" at bounding box center [692, 433] width 83 height 20
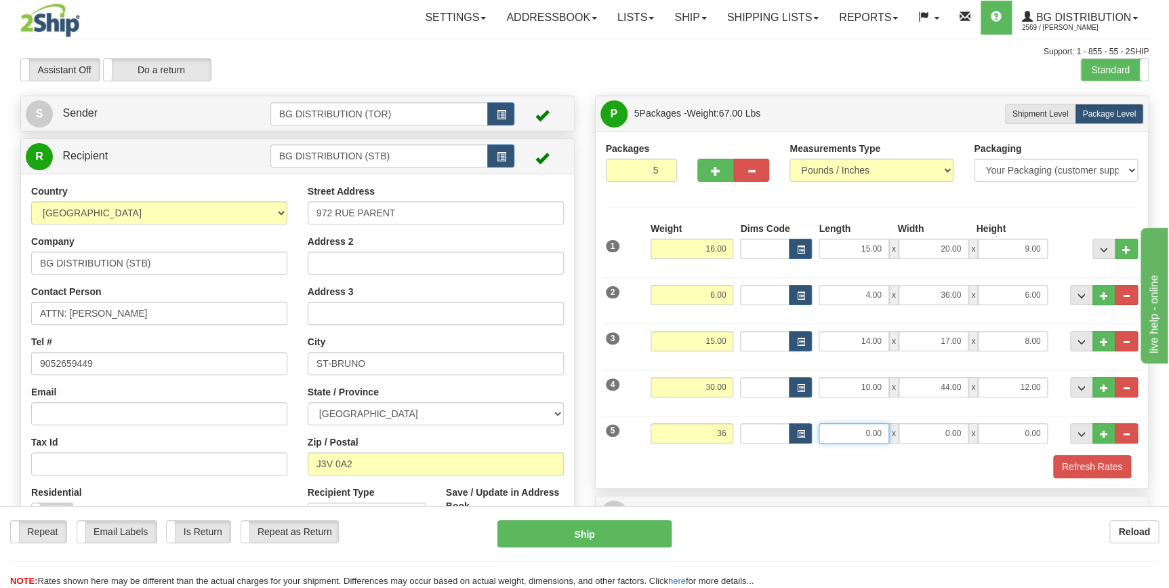
click at [842, 430] on input "0.00" at bounding box center [854, 433] width 70 height 20
type input "36.00"
type input "15.00"
click at [926, 431] on input "0.00" at bounding box center [934, 433] width 70 height 20
type input "17.00"
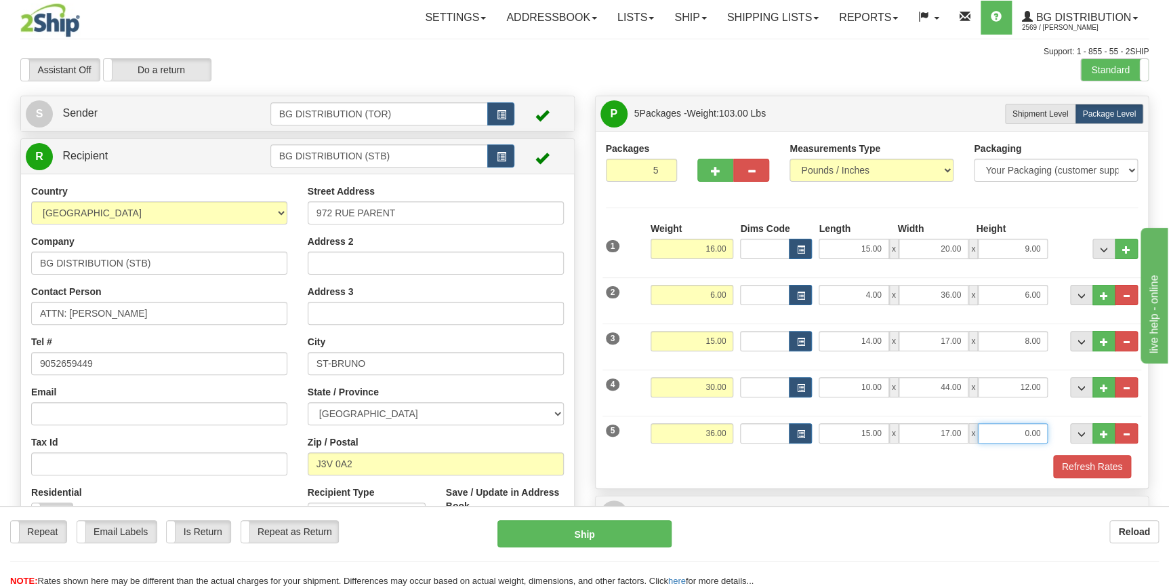
click at [1015, 430] on input "0.00" at bounding box center [1013, 433] width 70 height 20
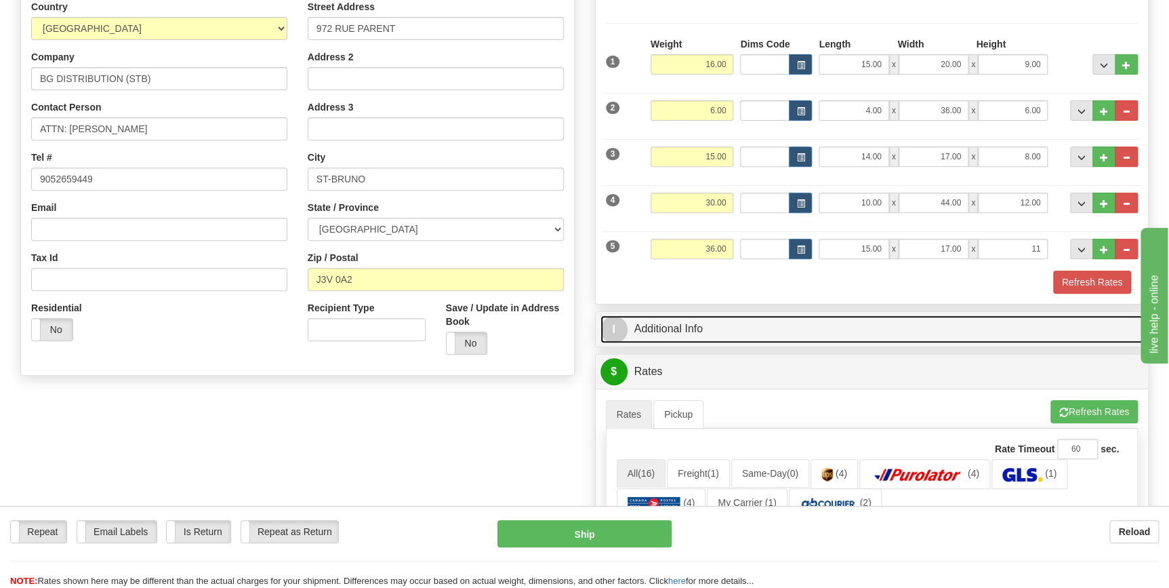
type input "11.00"
click at [695, 335] on link "I Additional Info" at bounding box center [872, 329] width 544 height 28
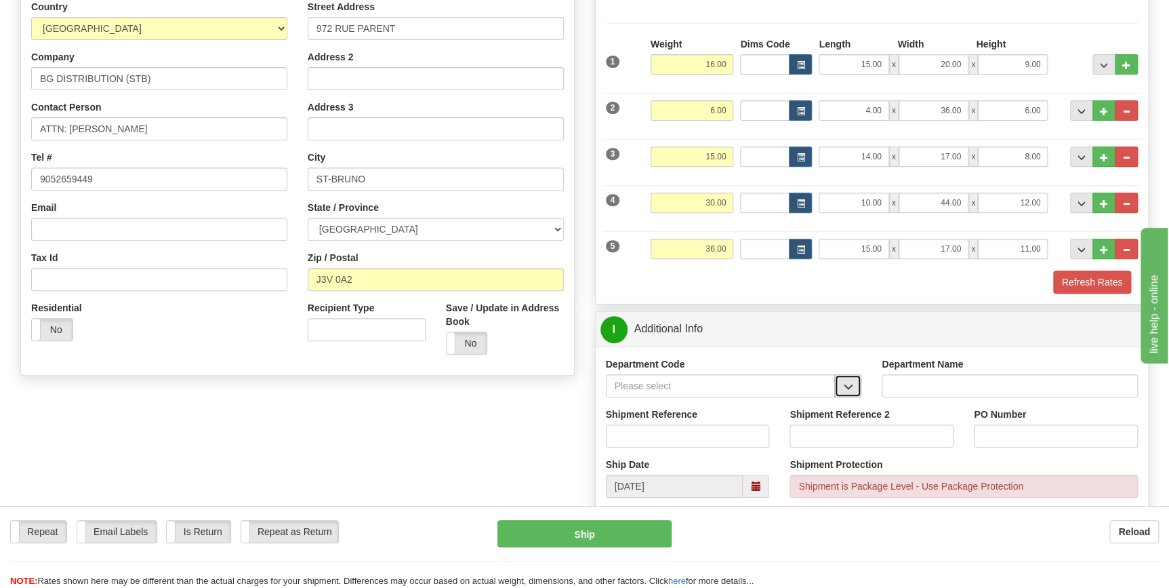
click at [838, 386] on button "button" at bounding box center [847, 385] width 27 height 23
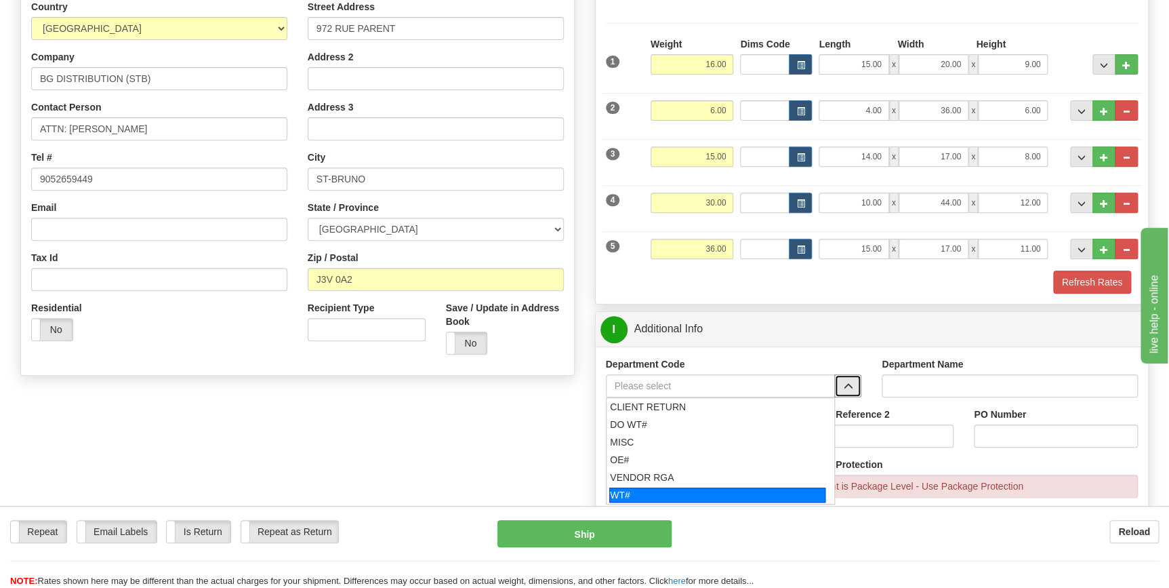
click at [702, 489] on div "WT#" at bounding box center [717, 494] width 216 height 15
type input "WT#"
type input "WAREHOUSE TRANSFERS"
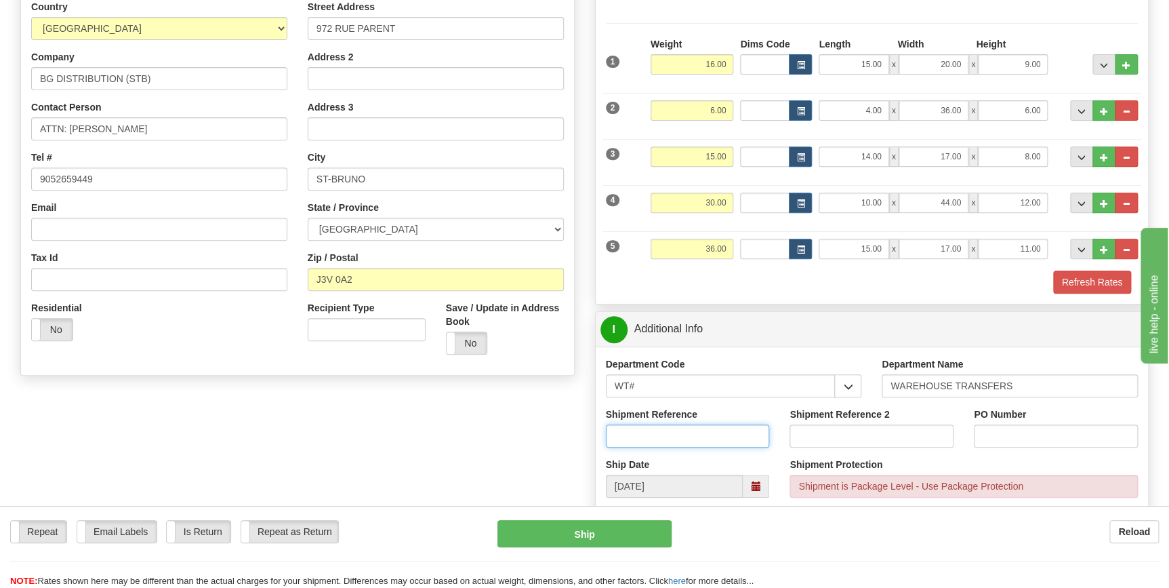
click at [732, 434] on input "Shipment Reference" at bounding box center [688, 435] width 164 height 23
type input "166469-00"
click at [987, 440] on input "PO Number" at bounding box center [1056, 435] width 164 height 23
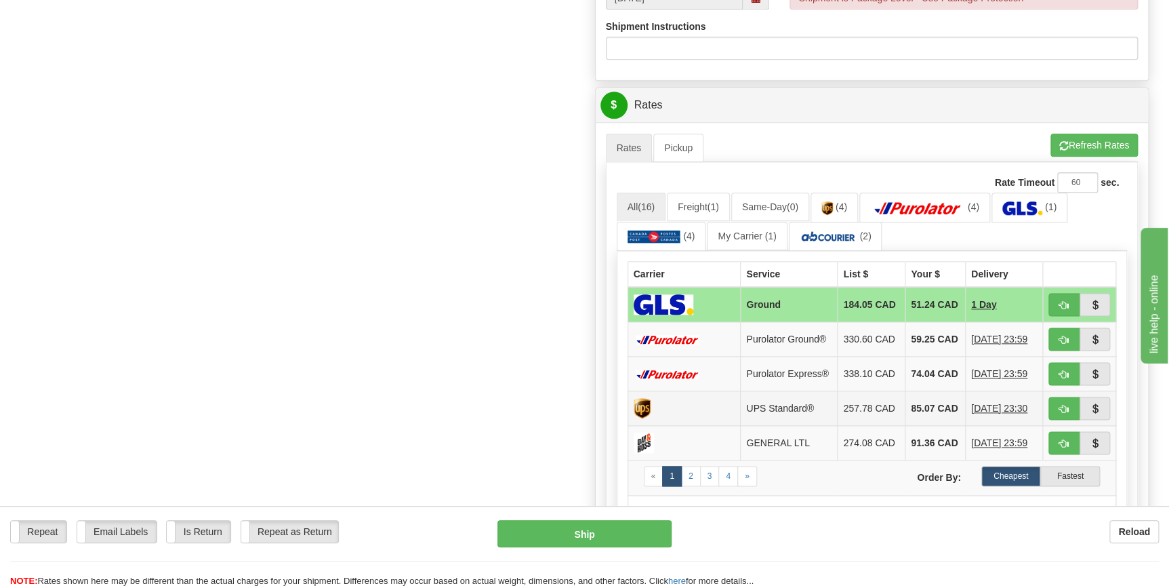
scroll to position [678, 0]
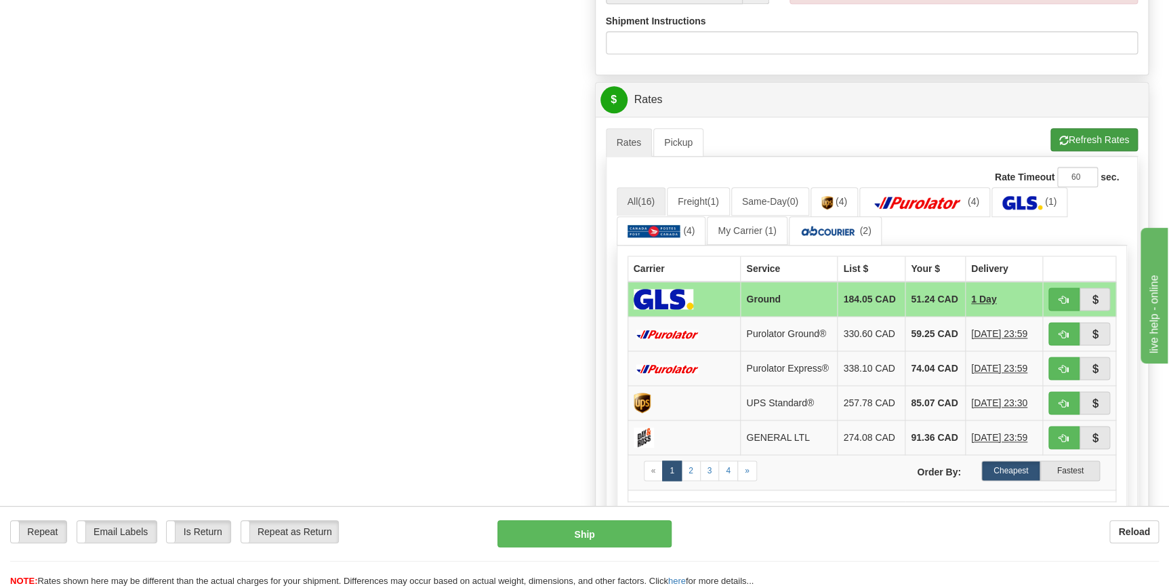
type input "STB"
click at [1105, 135] on button "Refresh Rates" at bounding box center [1094, 139] width 87 height 23
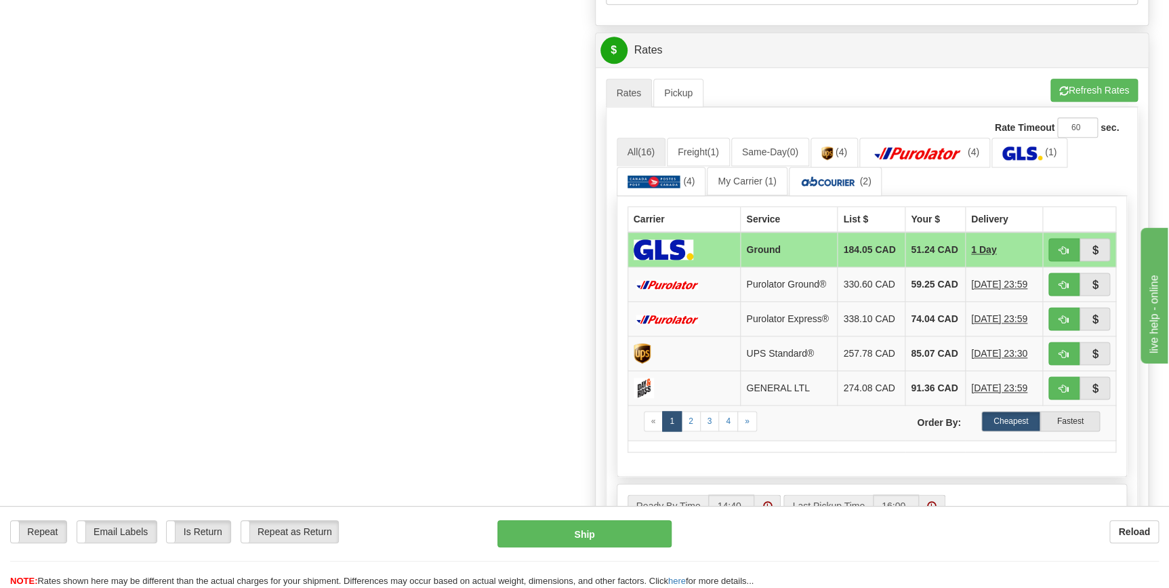
scroll to position [739, 0]
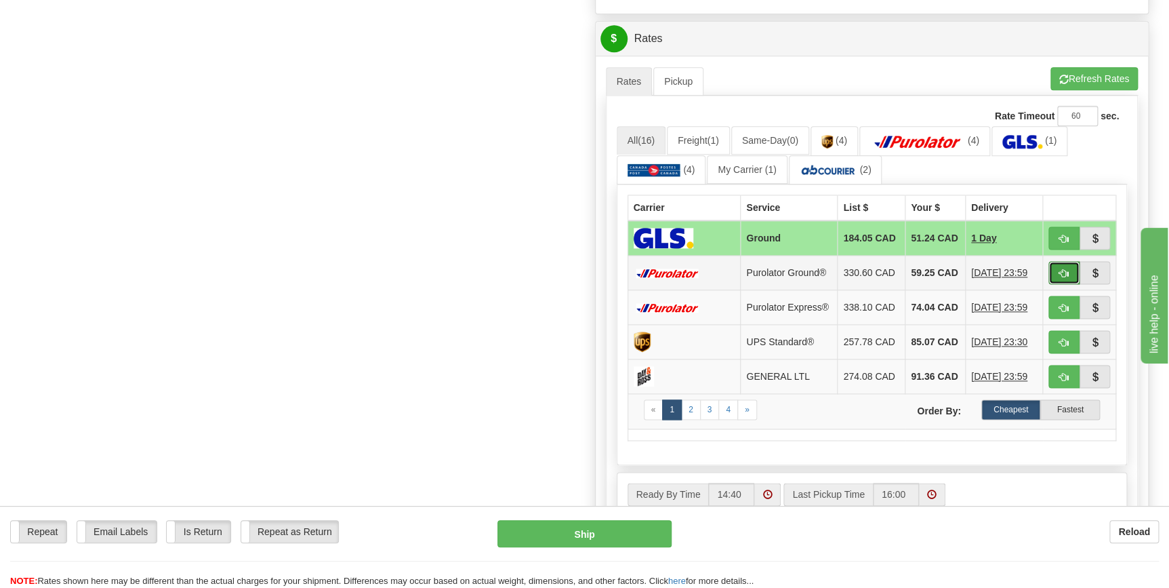
click at [1060, 277] on span "button" at bounding box center [1063, 273] width 9 height 9
type input "260"
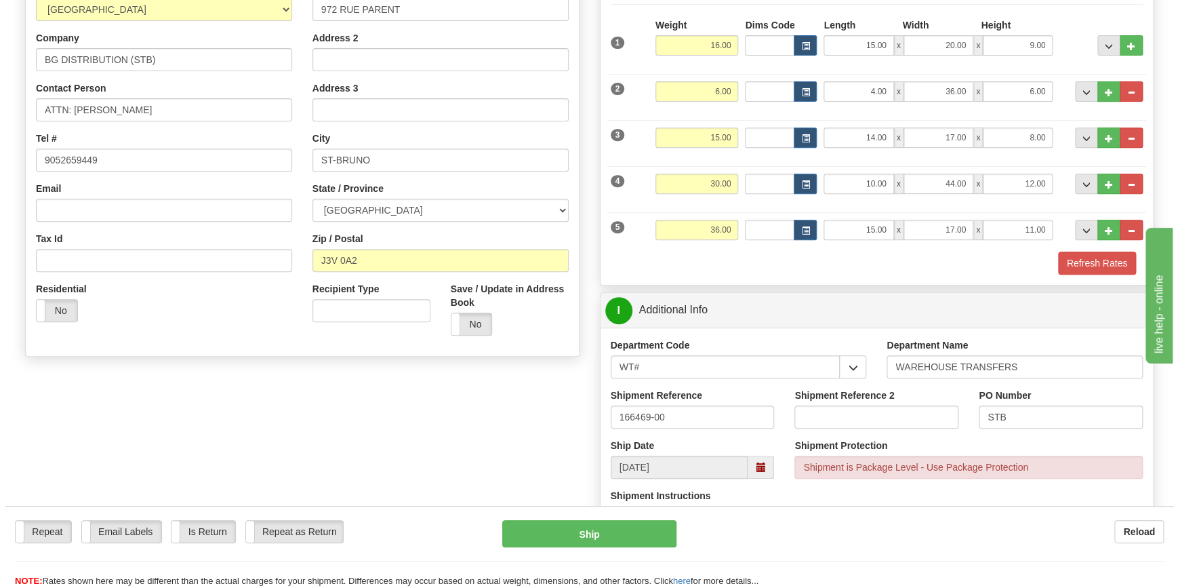
scroll to position [195, 0]
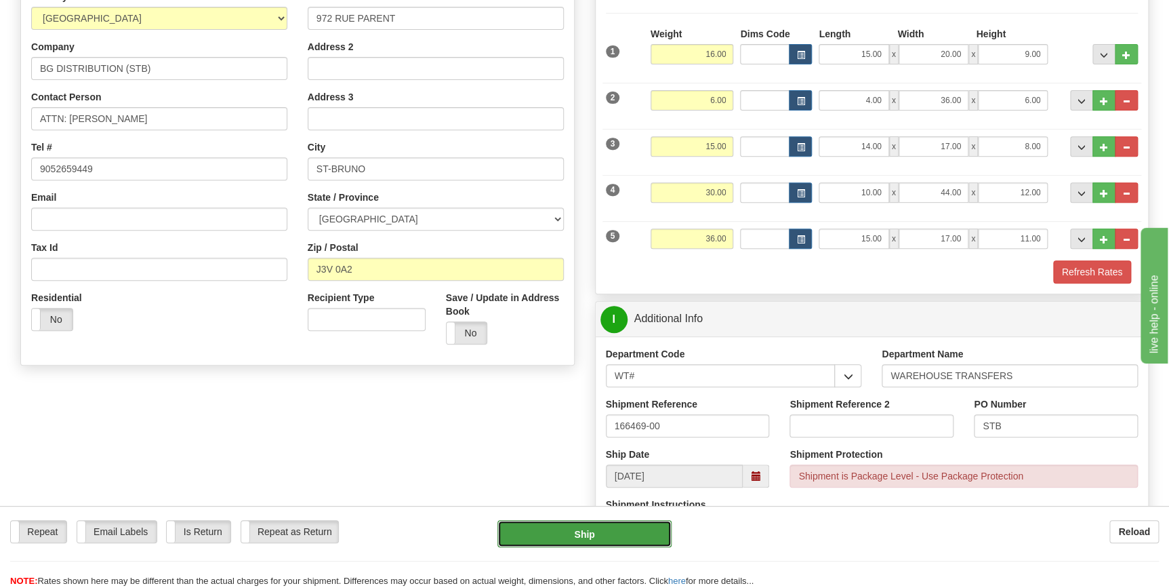
click at [609, 537] on button "Ship" at bounding box center [584, 533] width 174 height 27
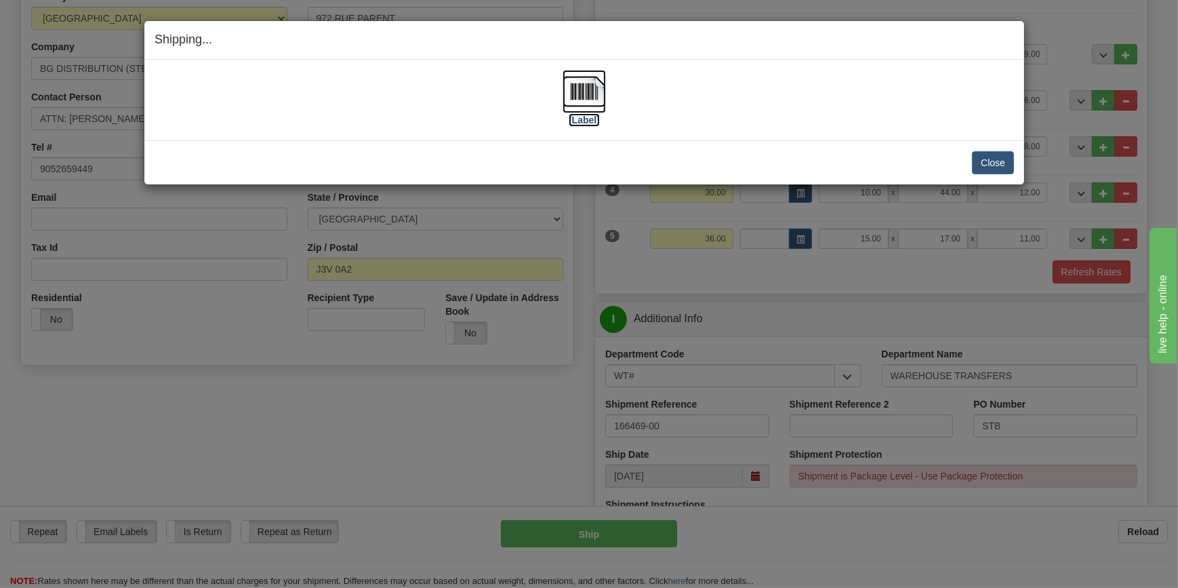
click at [592, 100] on img at bounding box center [584, 91] width 43 height 43
